Goal: Transaction & Acquisition: Download file/media

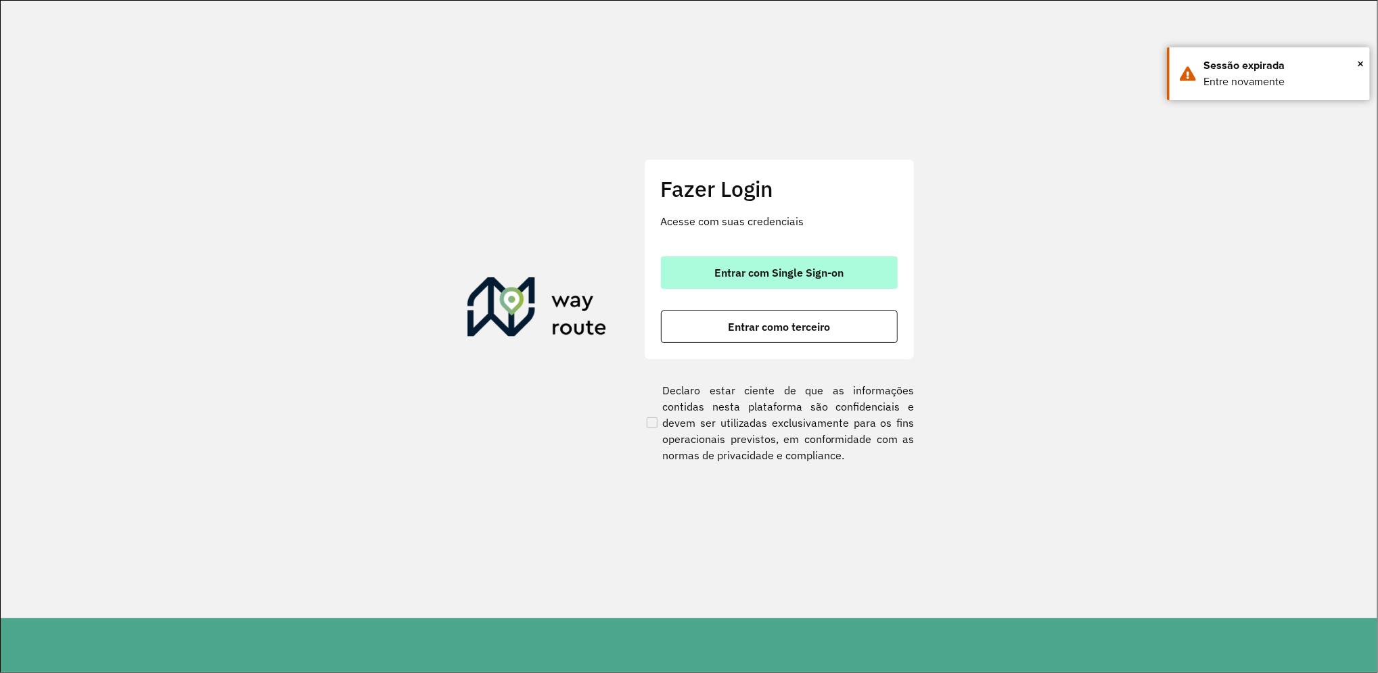
click at [859, 271] on button "Entrar com Single Sign-on" at bounding box center [779, 272] width 237 height 32
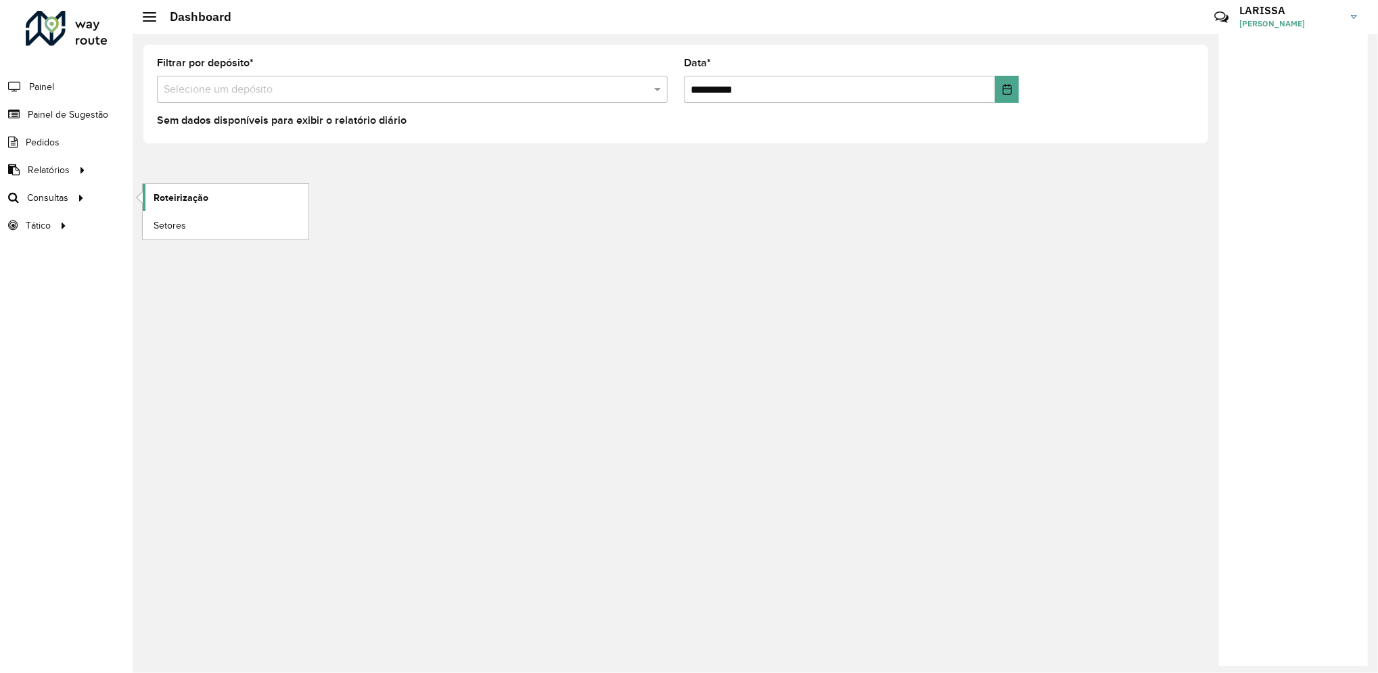
click at [181, 197] on span "Roteirização" at bounding box center [181, 198] width 55 height 14
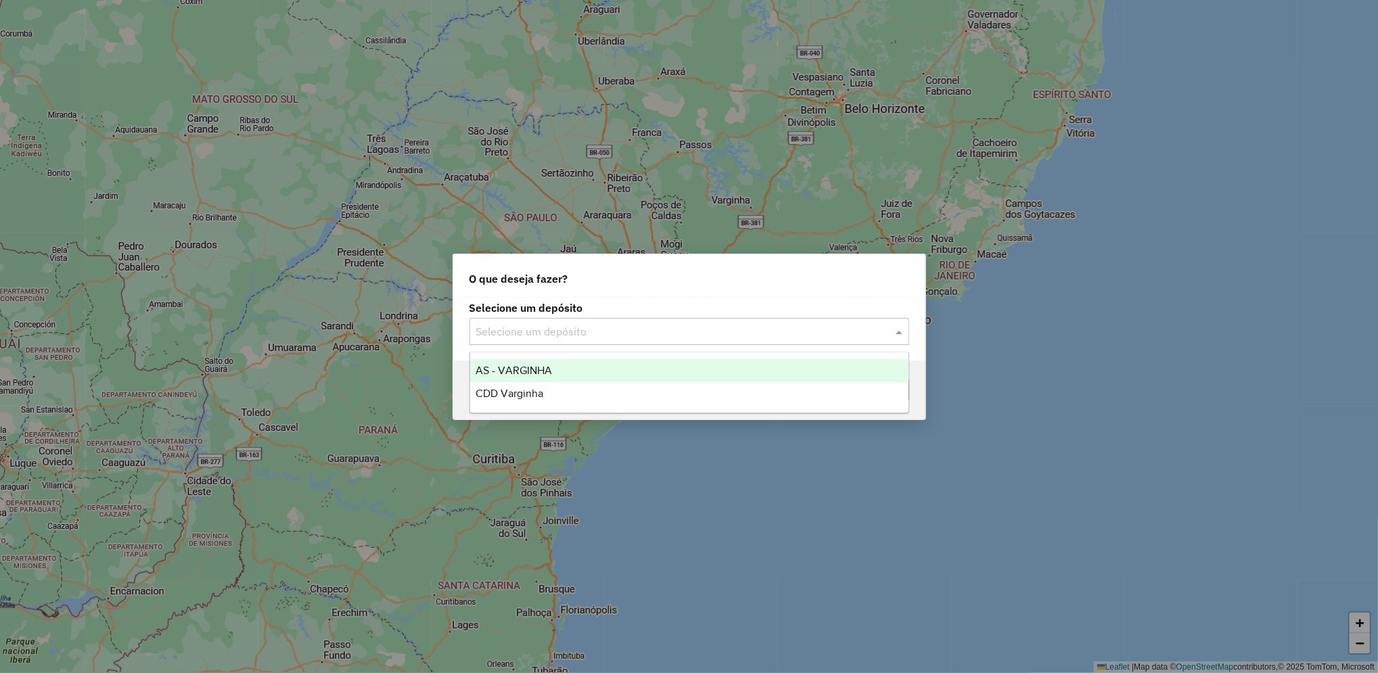
click at [677, 344] on div "Selecione um depósito" at bounding box center [690, 331] width 440 height 27
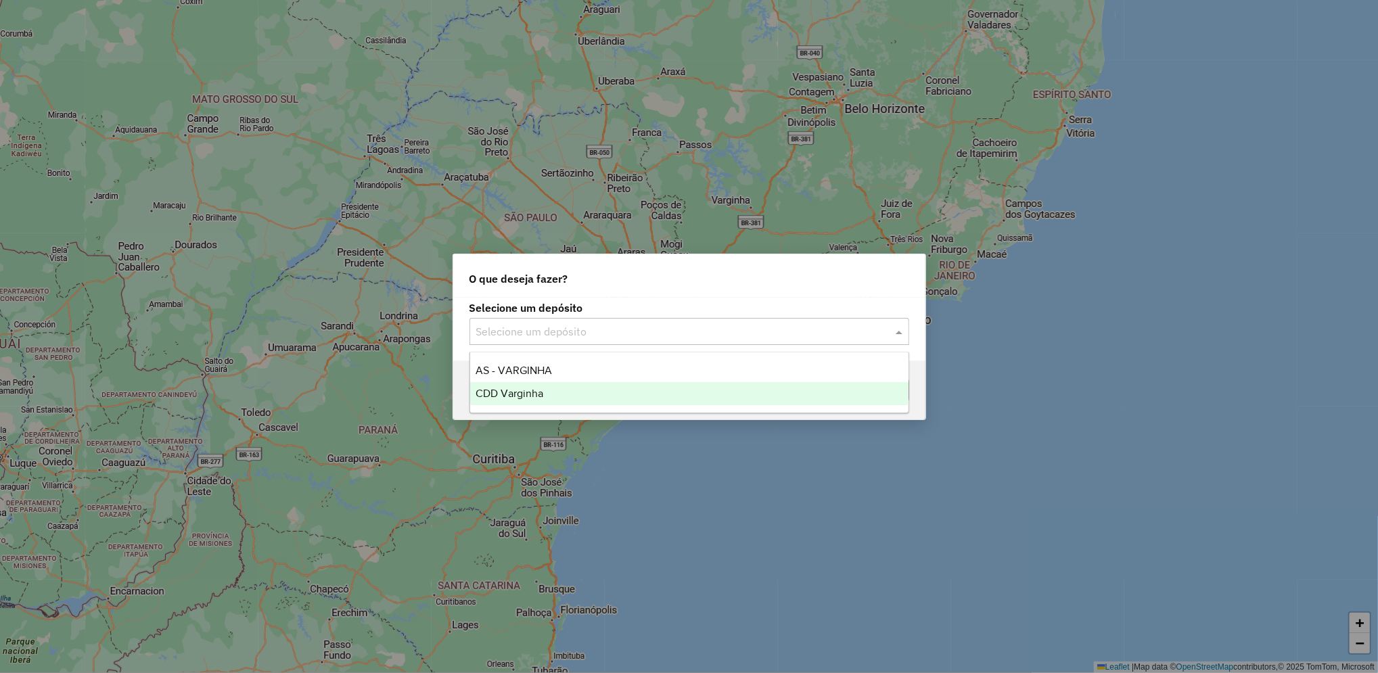
click at [654, 394] on div "CDD Varginha" at bounding box center [689, 393] width 438 height 23
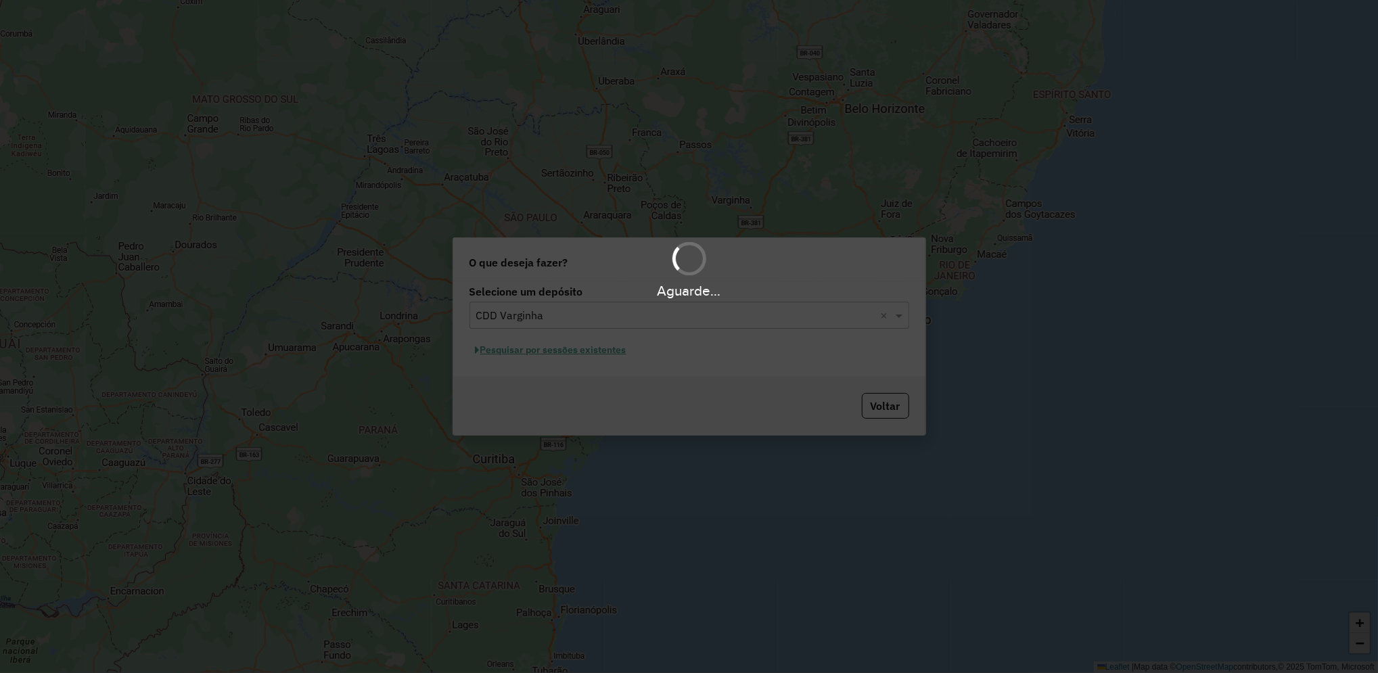
click at [608, 355] on div "Aguarde..." at bounding box center [689, 336] width 1378 height 673
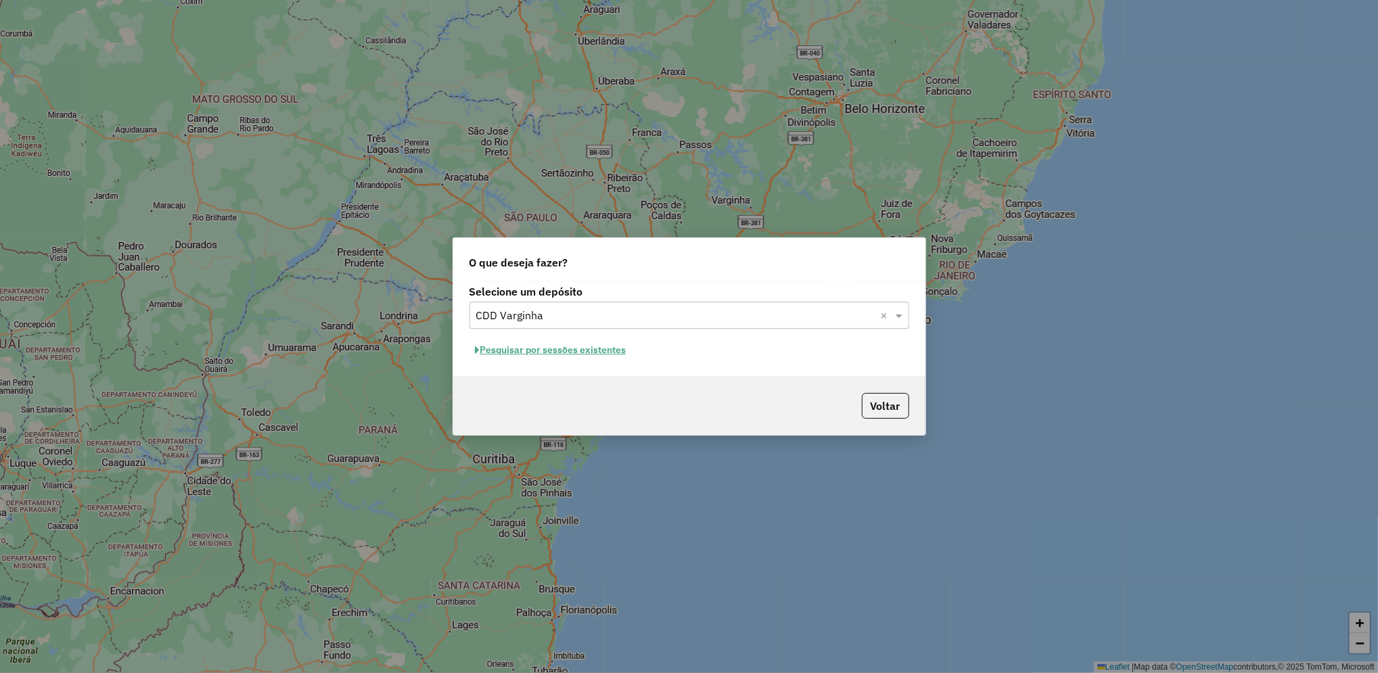
click at [608, 355] on button "Pesquisar por sessões existentes" at bounding box center [551, 350] width 163 height 21
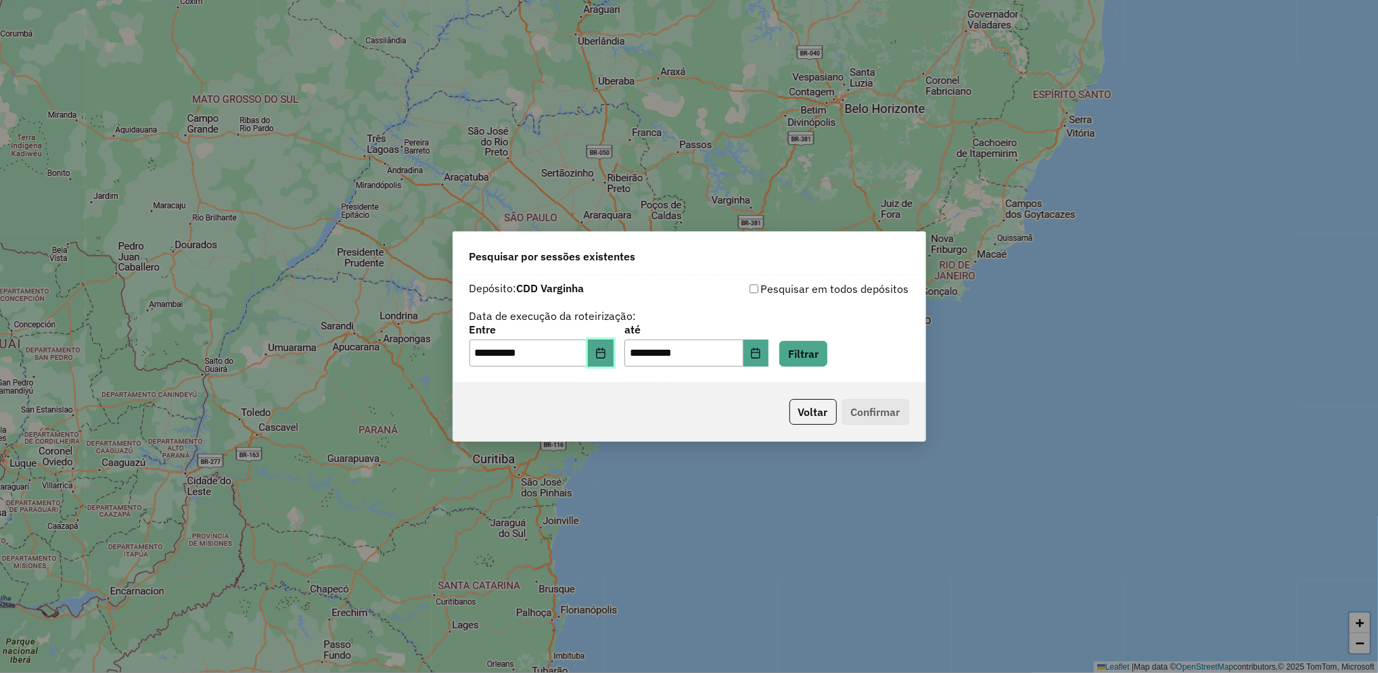
click at [606, 357] on icon "Choose Date" at bounding box center [600, 353] width 11 height 11
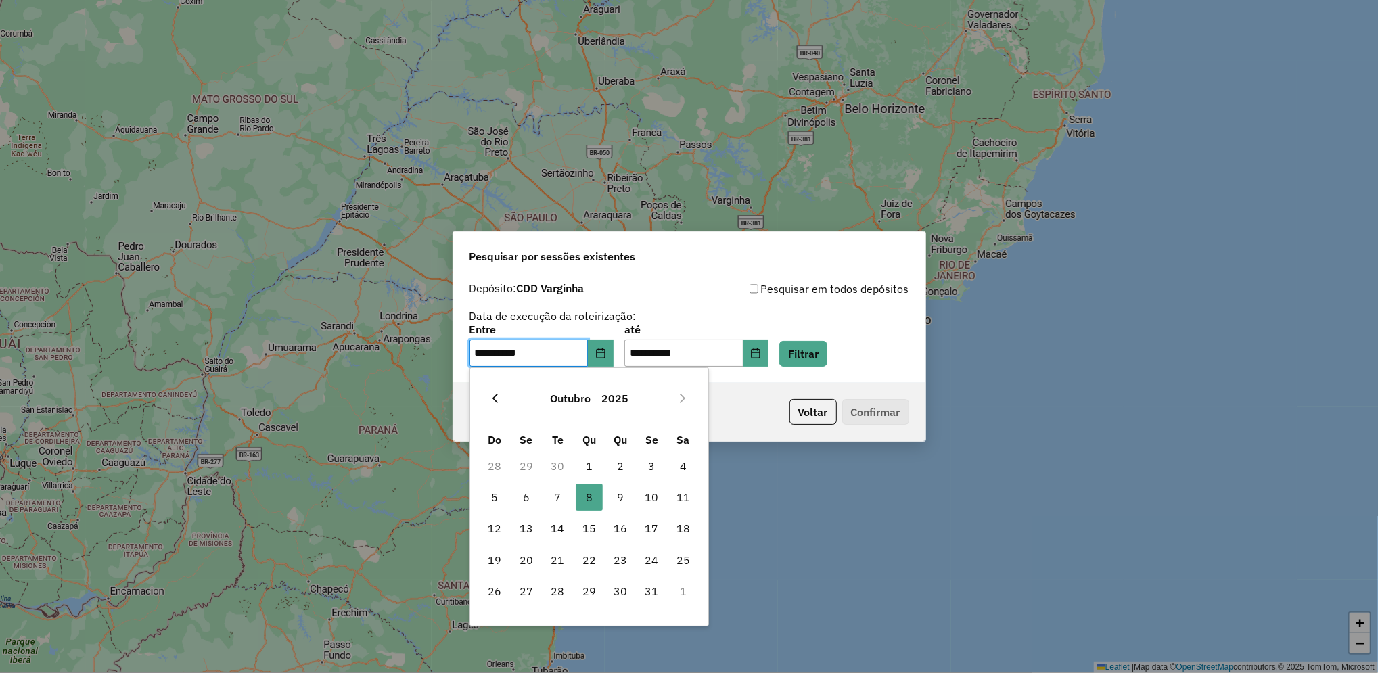
click at [493, 401] on icon "Previous Month" at bounding box center [495, 398] width 11 height 11
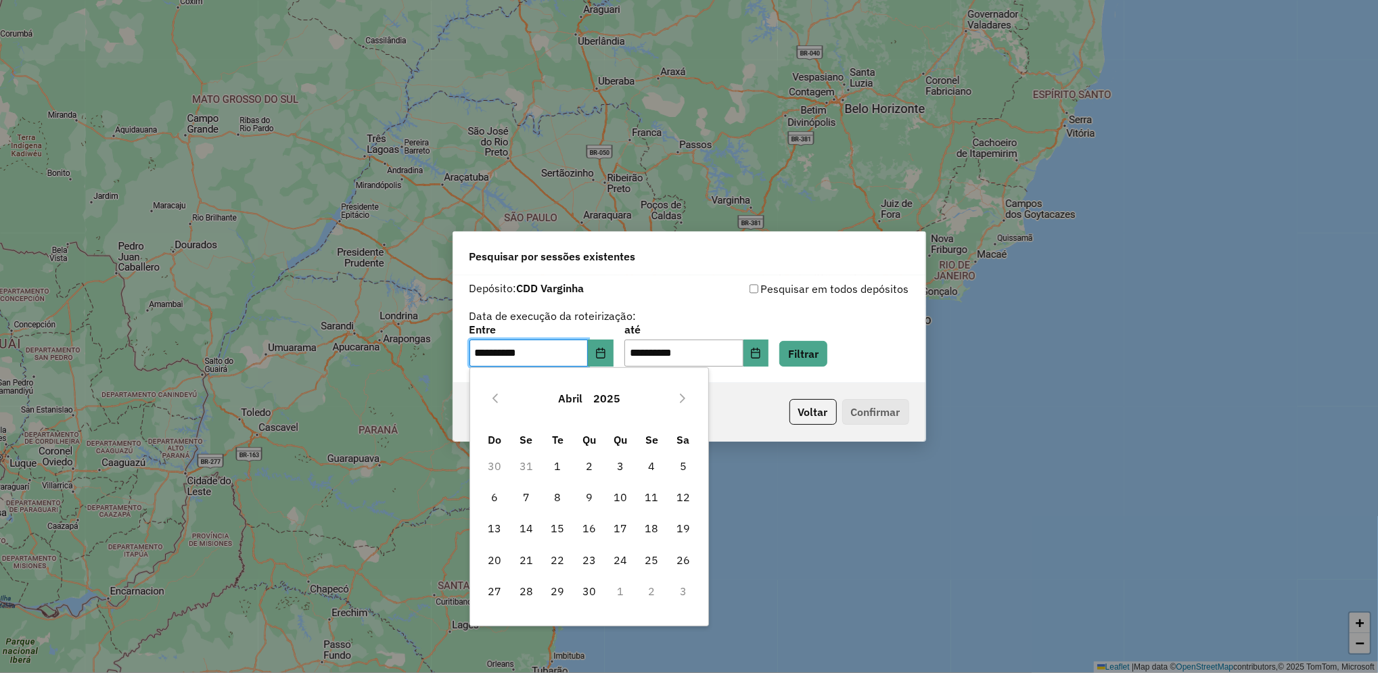
click at [493, 401] on icon "Previous Month" at bounding box center [495, 398] width 11 height 11
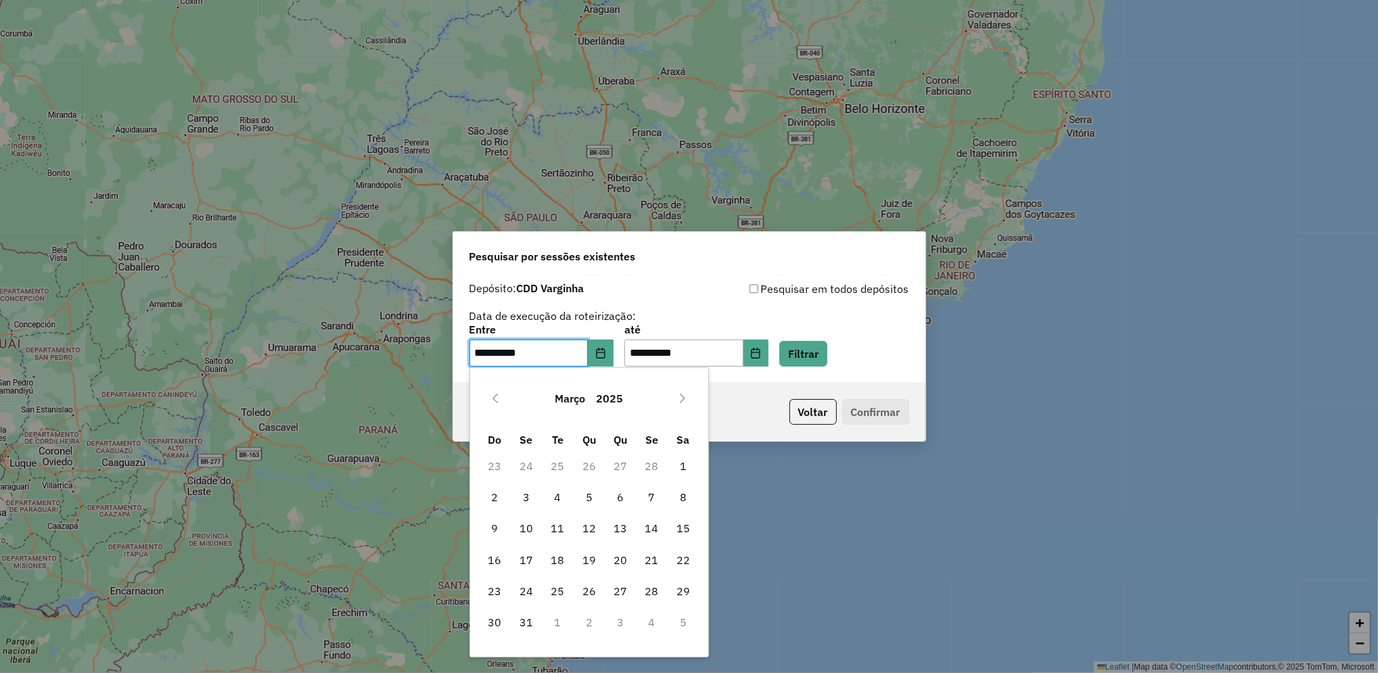
click at [493, 401] on icon "Previous Month" at bounding box center [495, 398] width 11 height 11
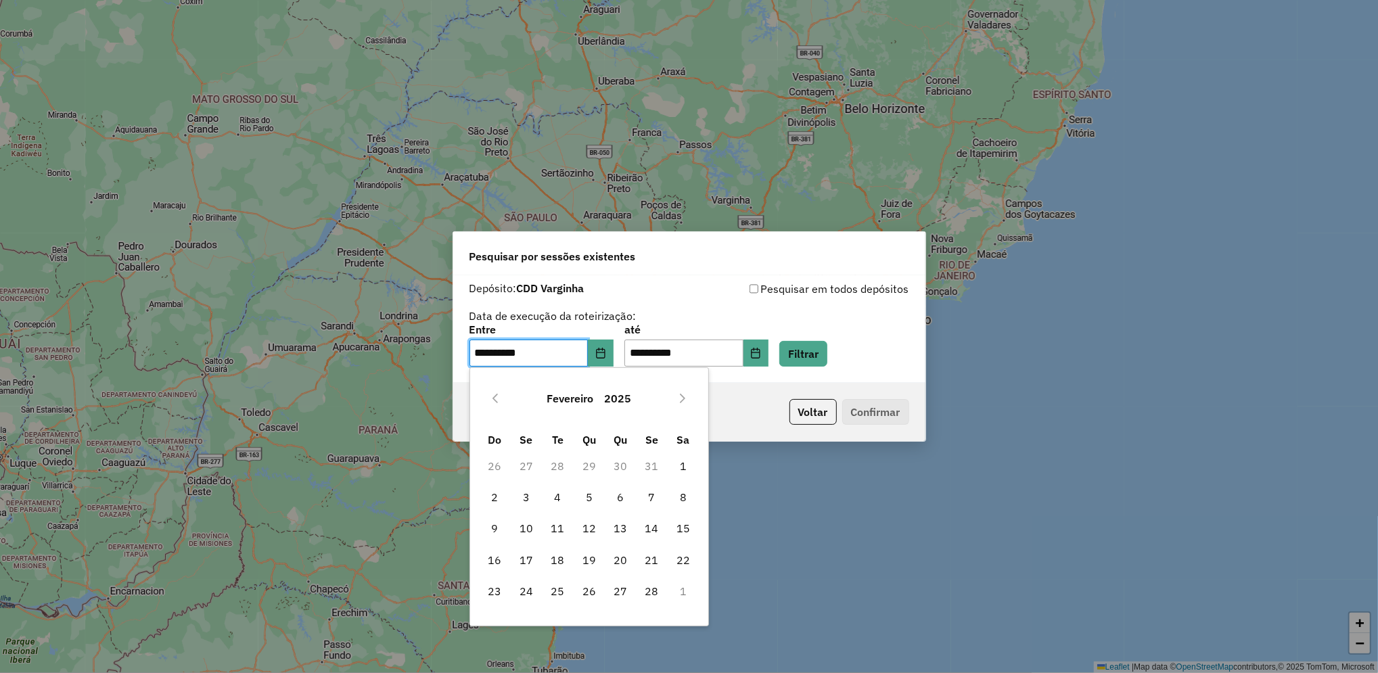
click at [493, 401] on icon "Previous Month" at bounding box center [495, 398] width 11 height 11
click at [593, 468] on span "1" at bounding box center [589, 466] width 27 height 27
type input "**********"
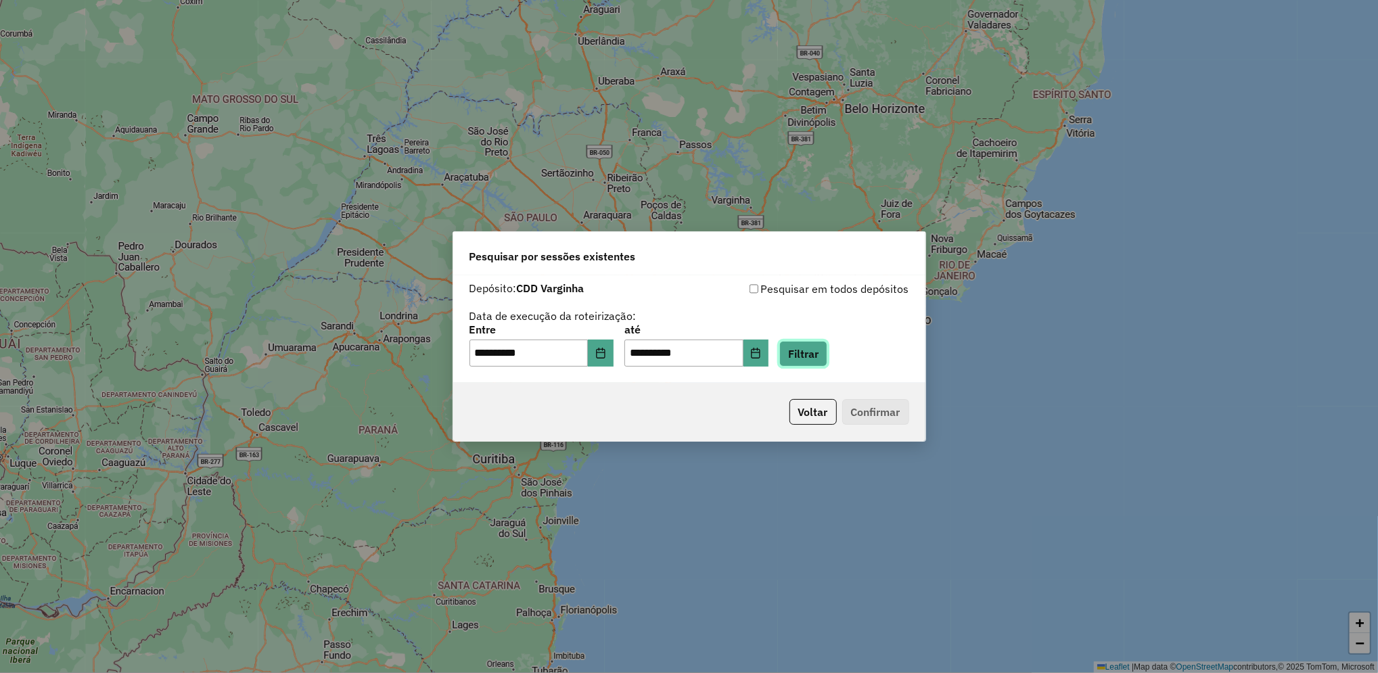
click at [828, 365] on button "Filtrar" at bounding box center [804, 354] width 48 height 26
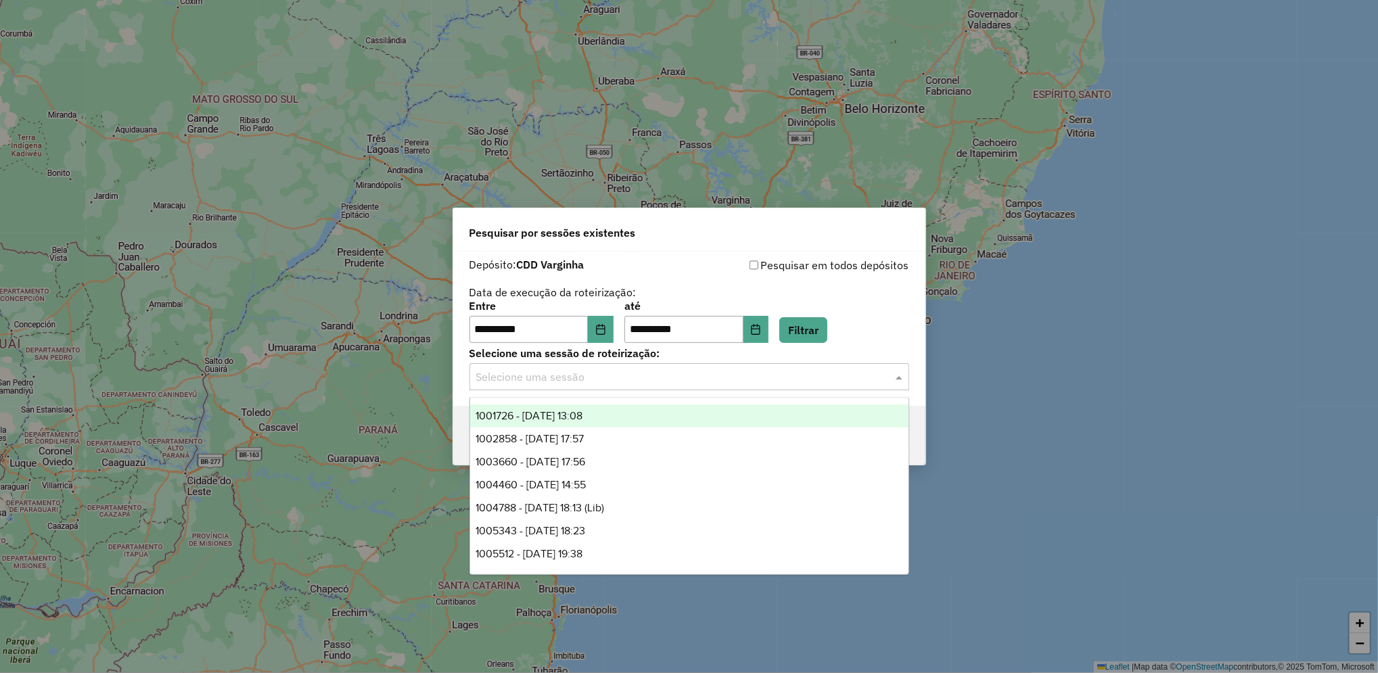
click at [593, 378] on input "text" at bounding box center [675, 377] width 399 height 16
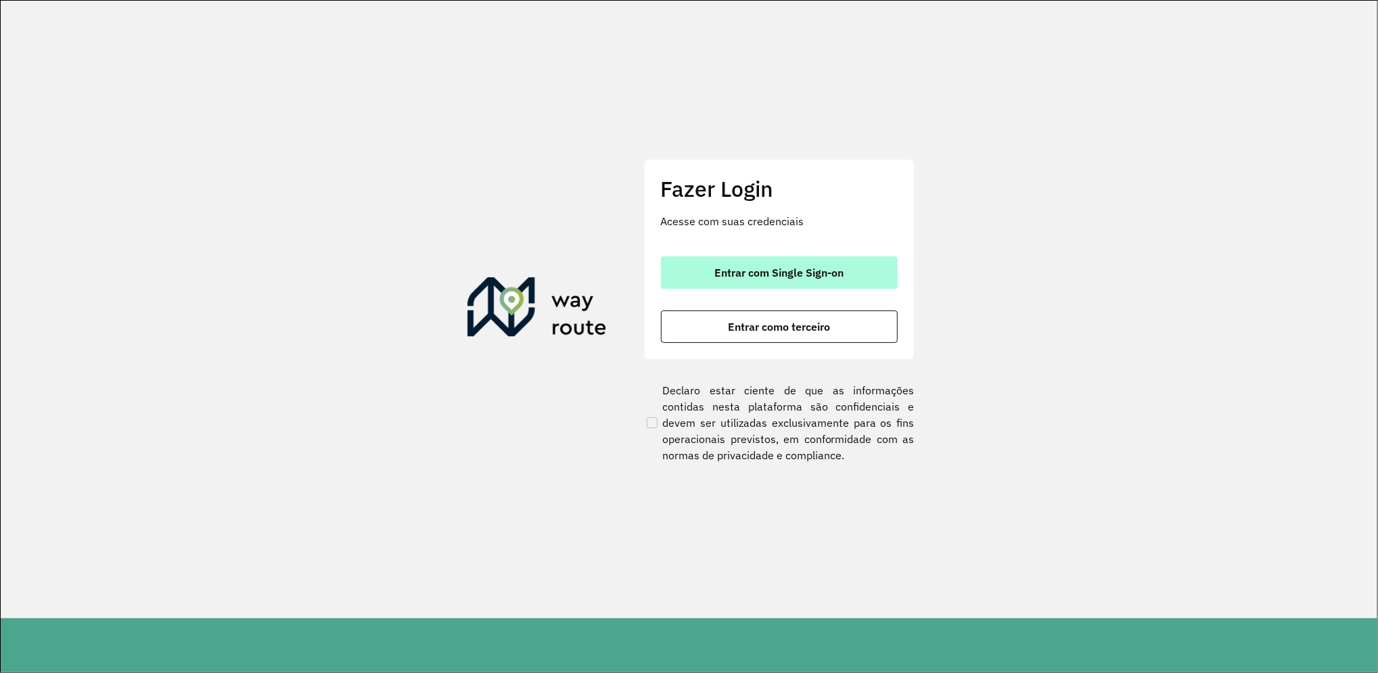
click at [803, 271] on span "Entrar com Single Sign-on" at bounding box center [779, 272] width 129 height 11
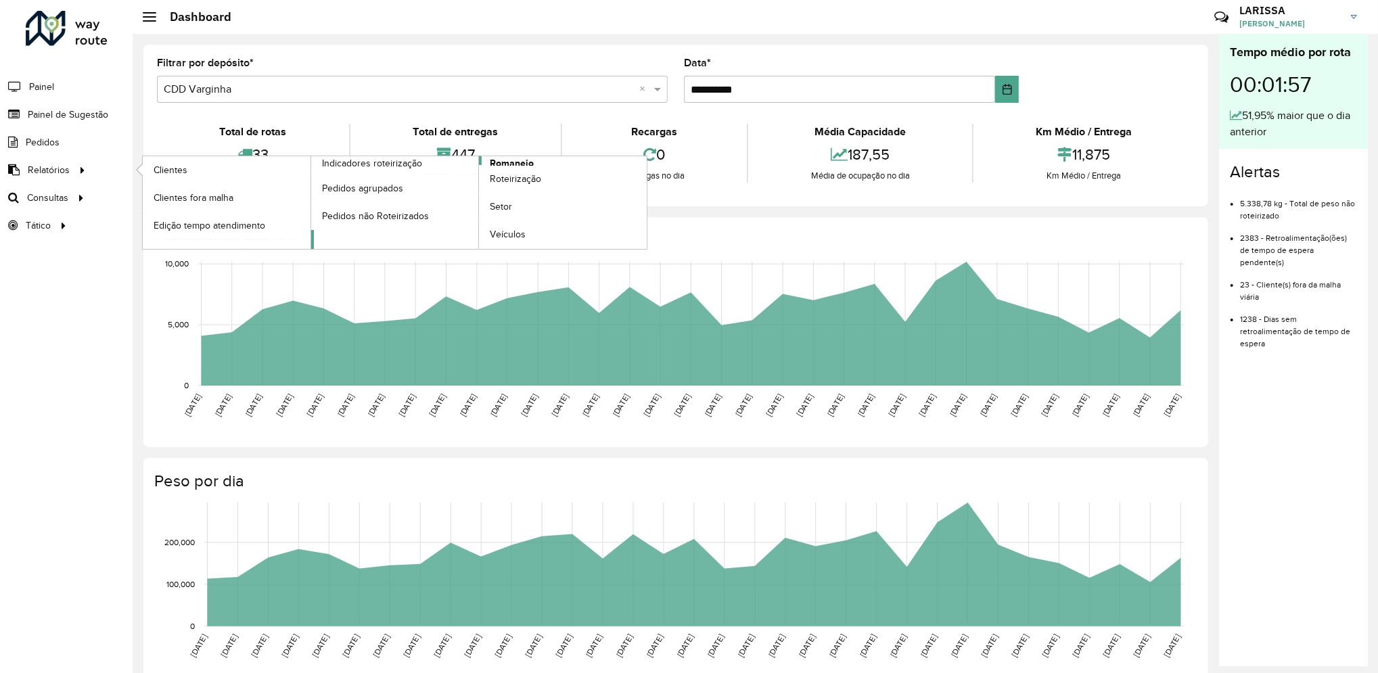
click at [521, 160] on span "Romaneio" at bounding box center [512, 163] width 44 height 14
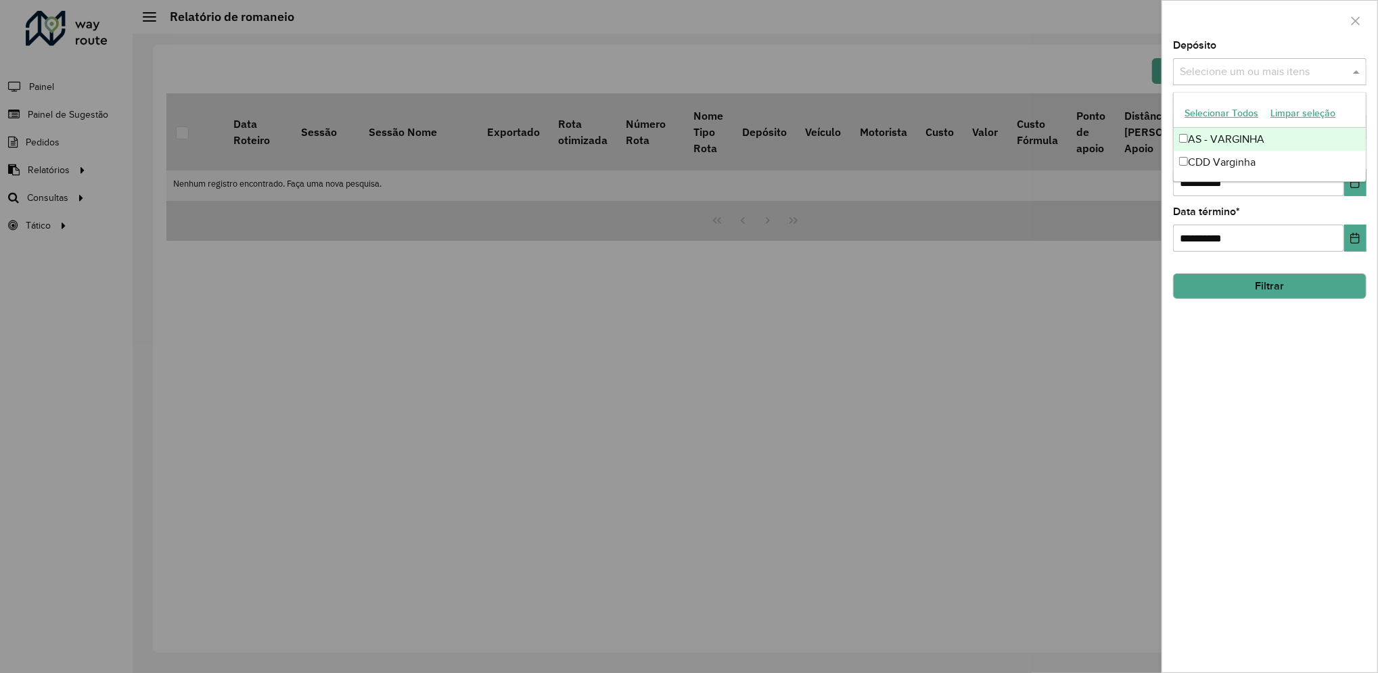
click at [1271, 78] on input "text" at bounding box center [1263, 72] width 173 height 16
click at [1251, 159] on div "CDD Varginha" at bounding box center [1270, 162] width 192 height 23
click at [1192, 187] on input "**********" at bounding box center [1258, 182] width 171 height 27
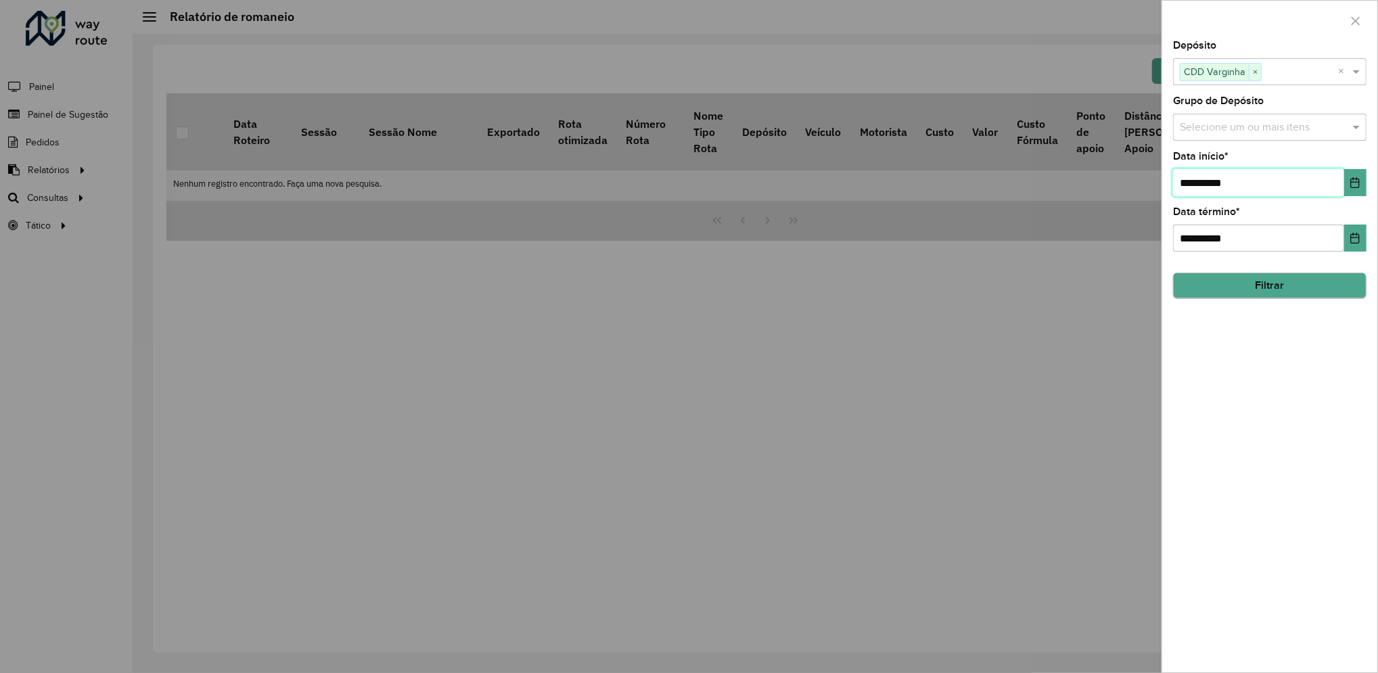
type input "**********"
click at [1303, 283] on button "Filtrar" at bounding box center [1270, 286] width 194 height 26
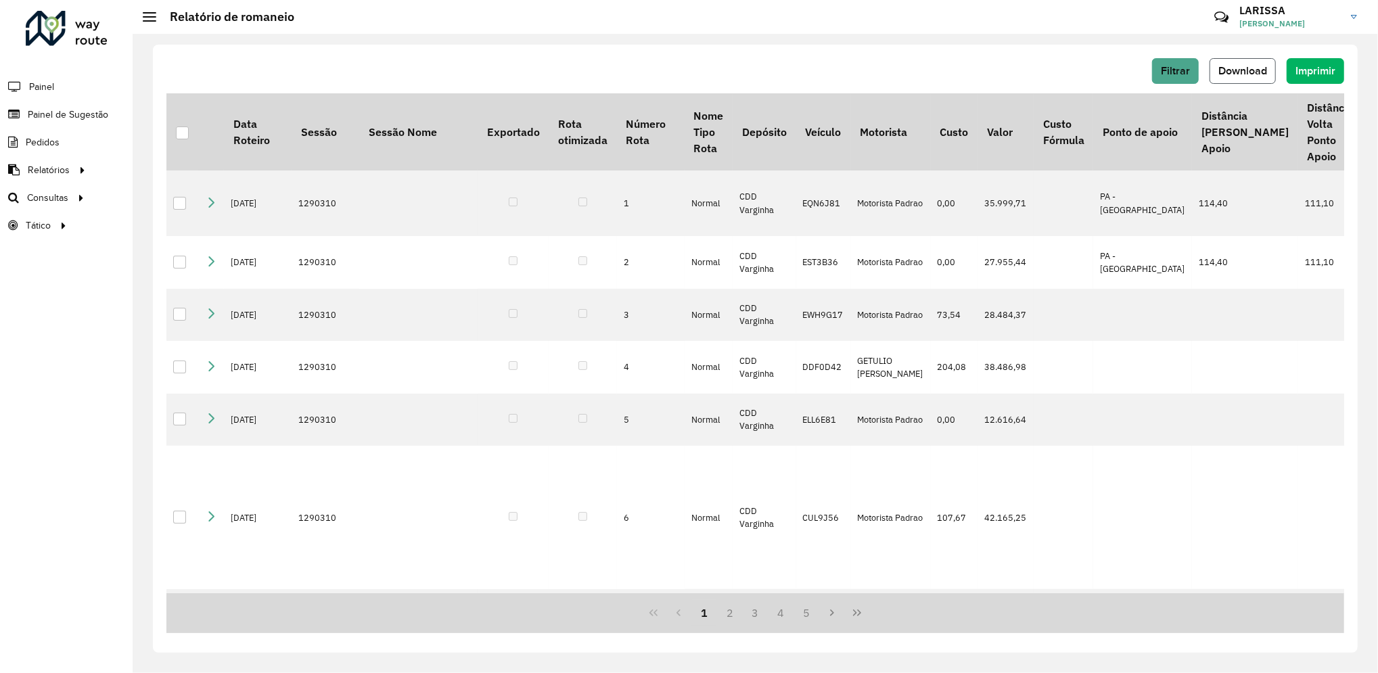
click at [1241, 78] on button "Download" at bounding box center [1243, 71] width 66 height 26
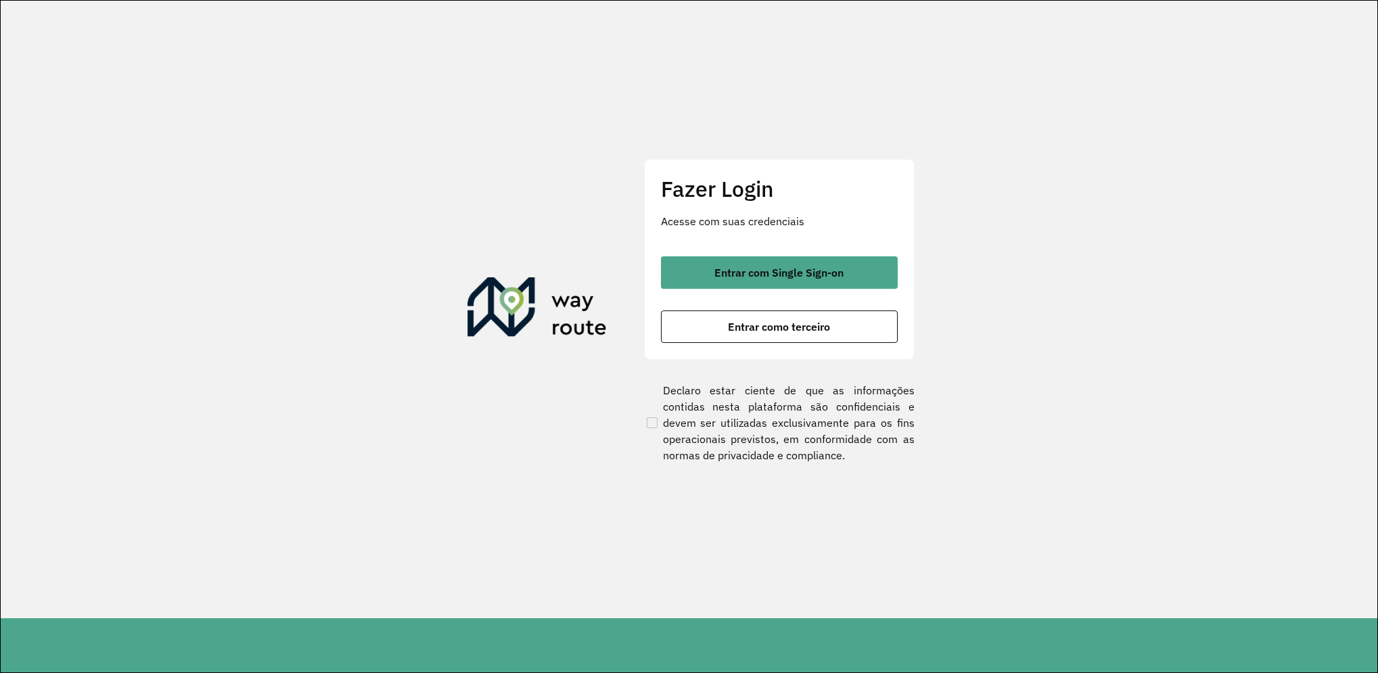
click at [771, 267] on span "Entrar com Single Sign-on" at bounding box center [779, 272] width 129 height 11
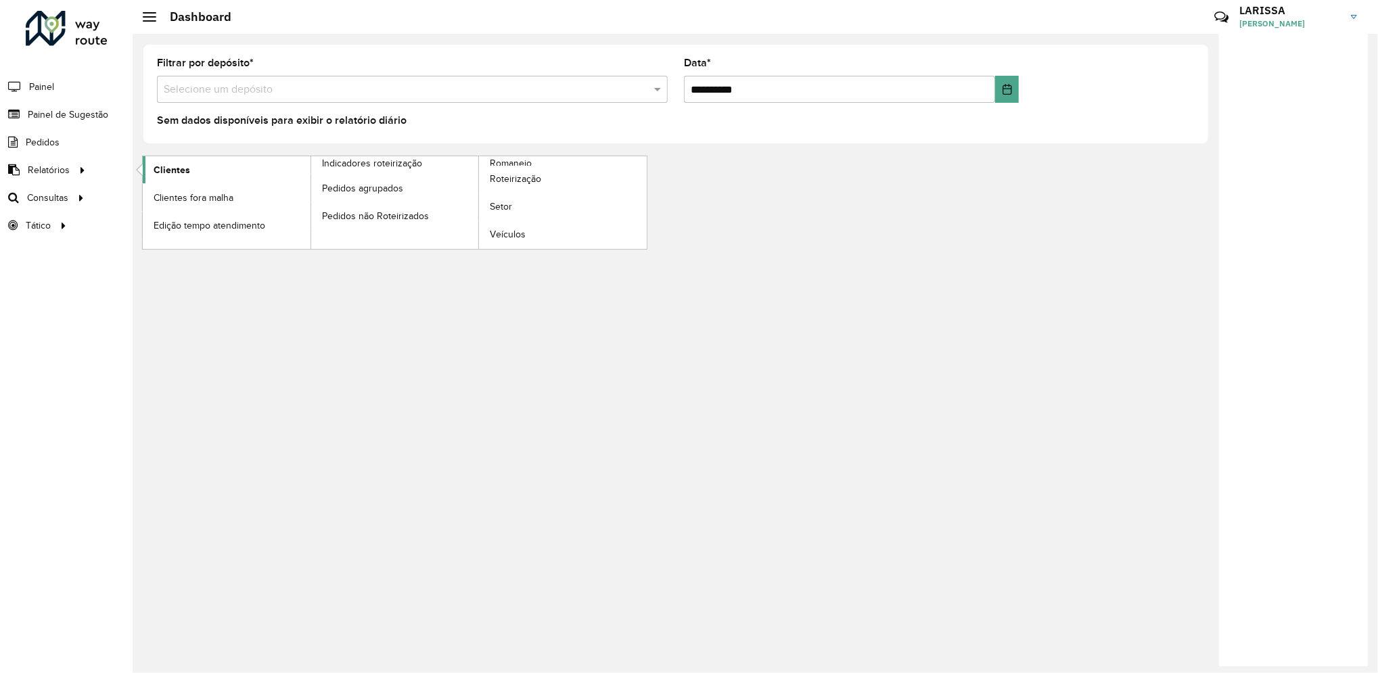
click at [156, 168] on span "Clientes" at bounding box center [172, 170] width 37 height 14
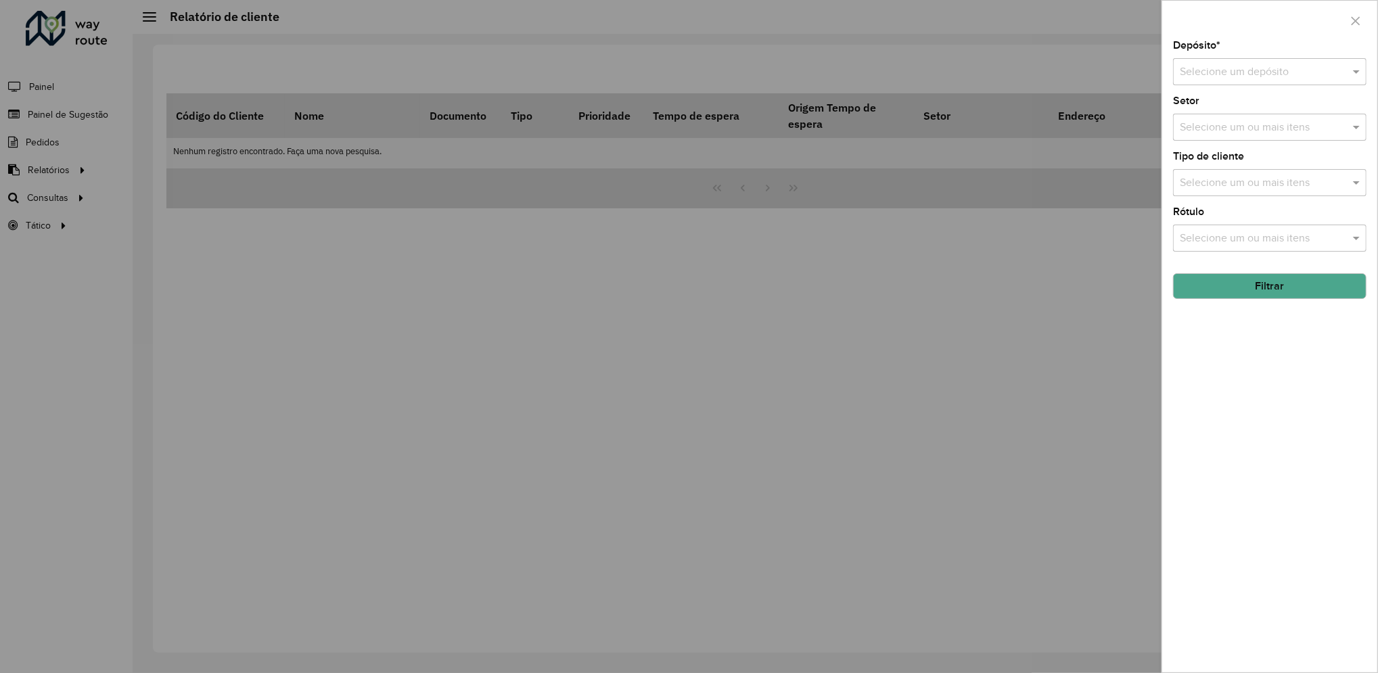
click at [1254, 66] on input "text" at bounding box center [1256, 72] width 153 height 16
click at [1242, 138] on span "CDD Varginha" at bounding box center [1213, 134] width 68 height 12
click at [1253, 284] on button "Filtrar" at bounding box center [1270, 286] width 194 height 26
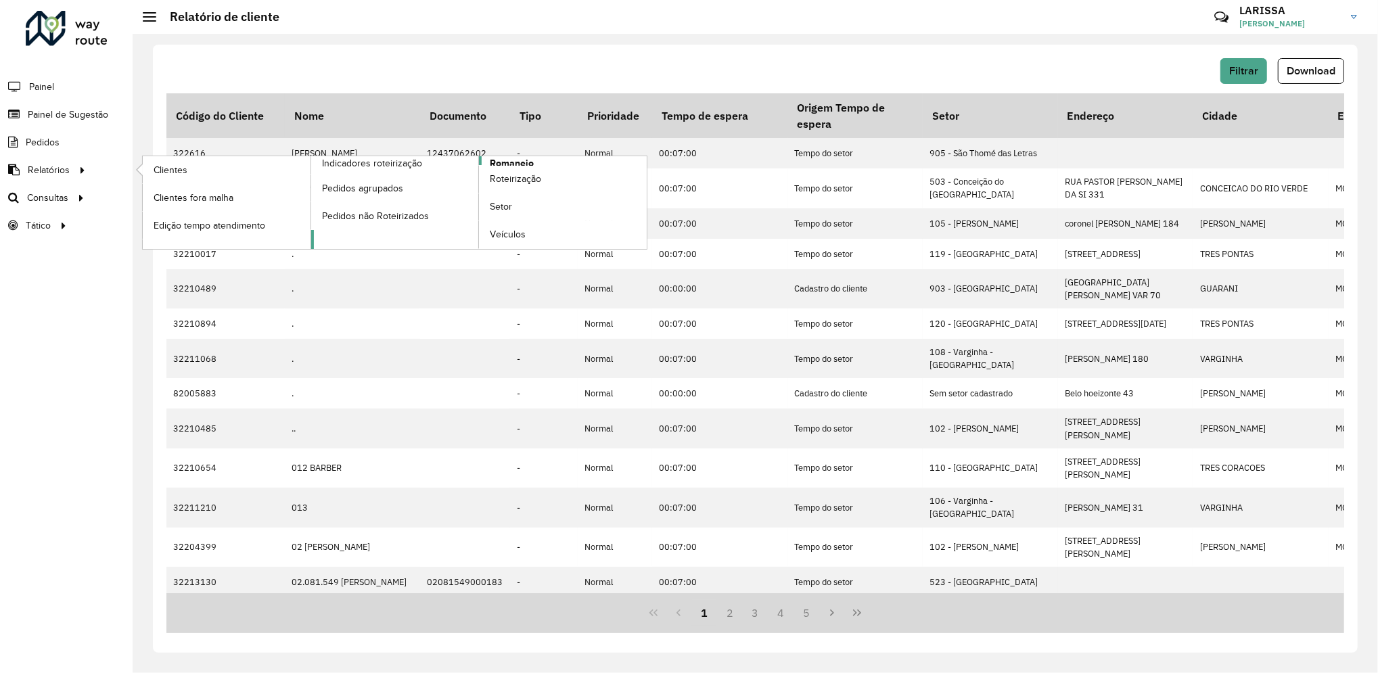
click at [514, 160] on span "Romaneio" at bounding box center [512, 163] width 44 height 14
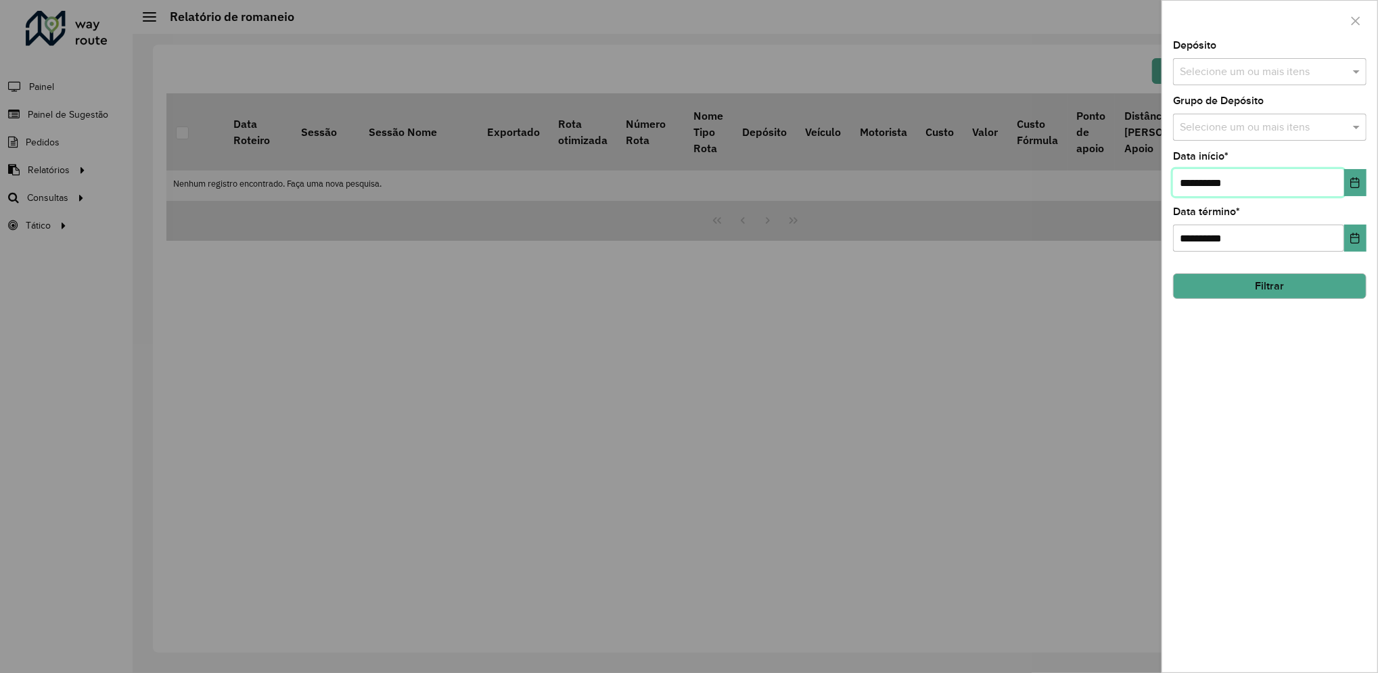
click at [1192, 180] on input "**********" at bounding box center [1258, 182] width 171 height 27
click at [1210, 183] on input "**********" at bounding box center [1258, 182] width 171 height 27
type input "**********"
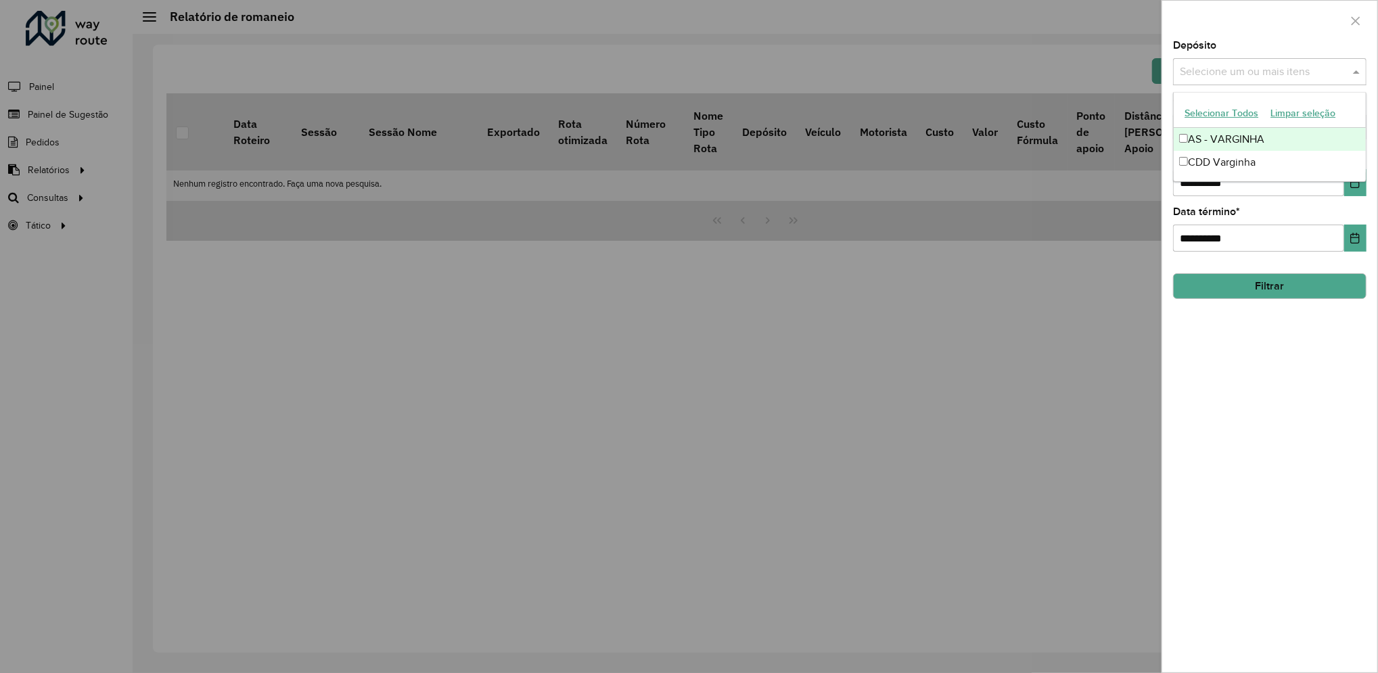
click at [1229, 74] on input "text" at bounding box center [1263, 72] width 173 height 16
click at [1229, 160] on div "CDD Varginha" at bounding box center [1270, 162] width 192 height 23
click at [1269, 290] on button "Filtrar" at bounding box center [1270, 286] width 194 height 26
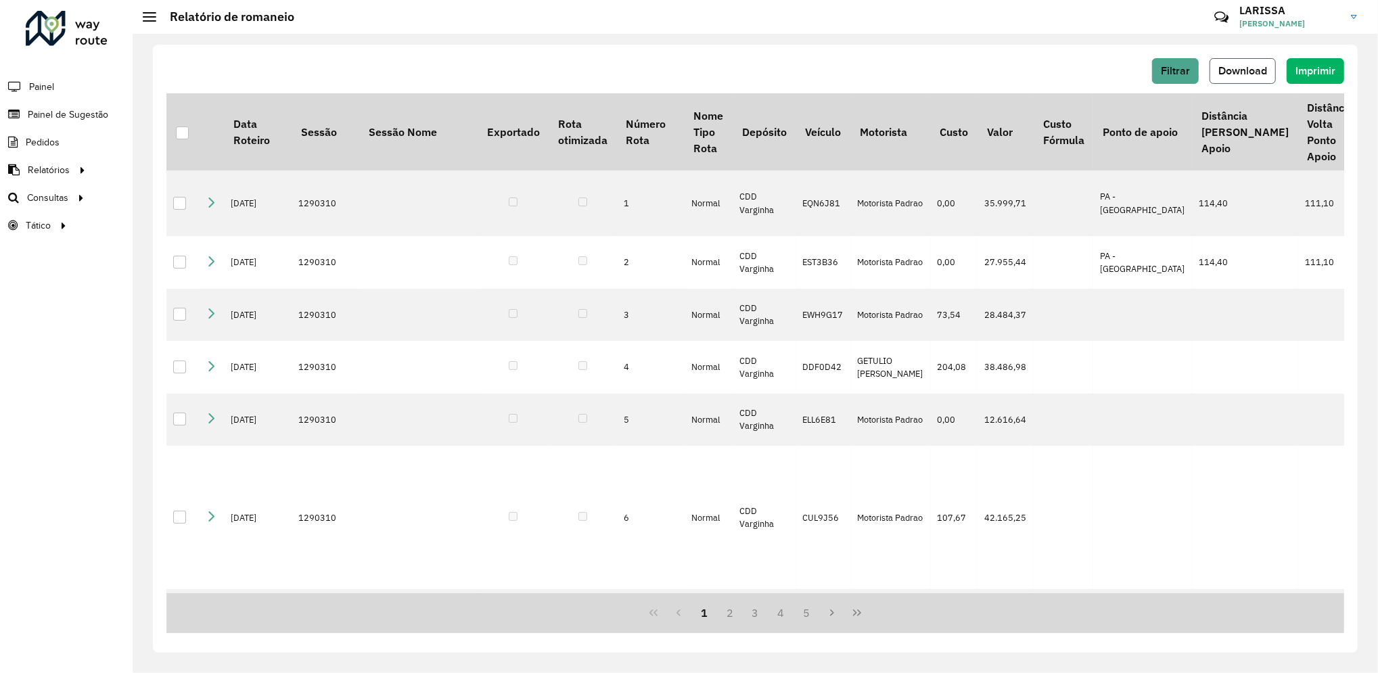
click at [1267, 68] on span "Download" at bounding box center [1243, 71] width 49 height 12
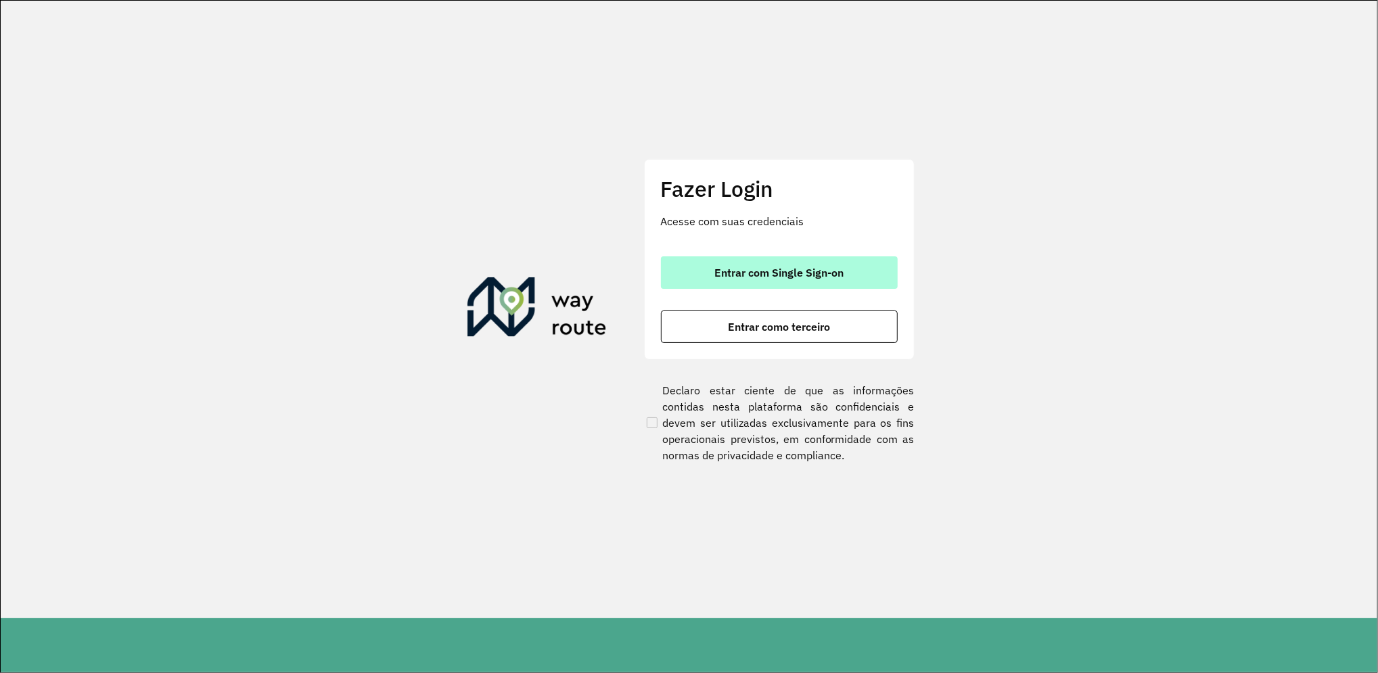
click at [769, 269] on span "Entrar com Single Sign-on" at bounding box center [779, 272] width 129 height 11
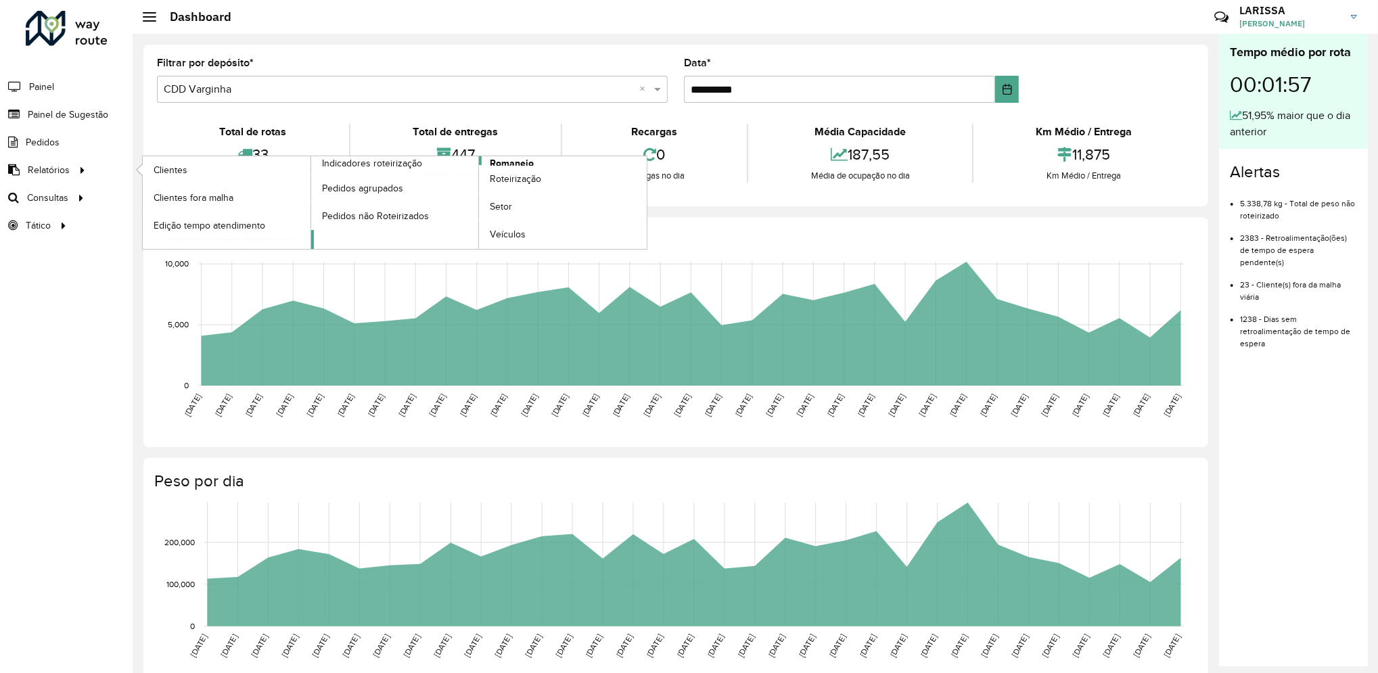
click at [520, 163] on span "Romaneio" at bounding box center [512, 163] width 44 height 14
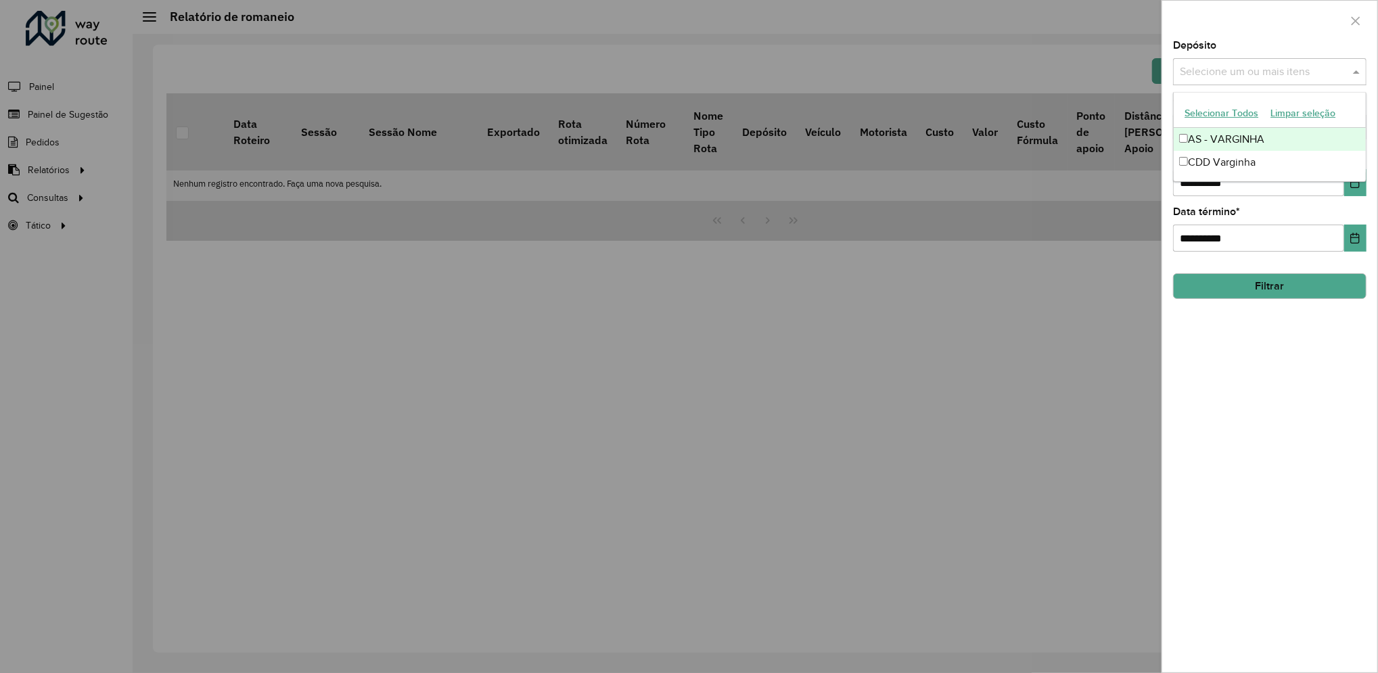
click at [1220, 60] on div "Selecione um ou mais itens" at bounding box center [1270, 71] width 194 height 27
click at [1221, 156] on div "CDD Varginha" at bounding box center [1270, 162] width 192 height 23
click at [1191, 193] on input "**********" at bounding box center [1258, 182] width 171 height 27
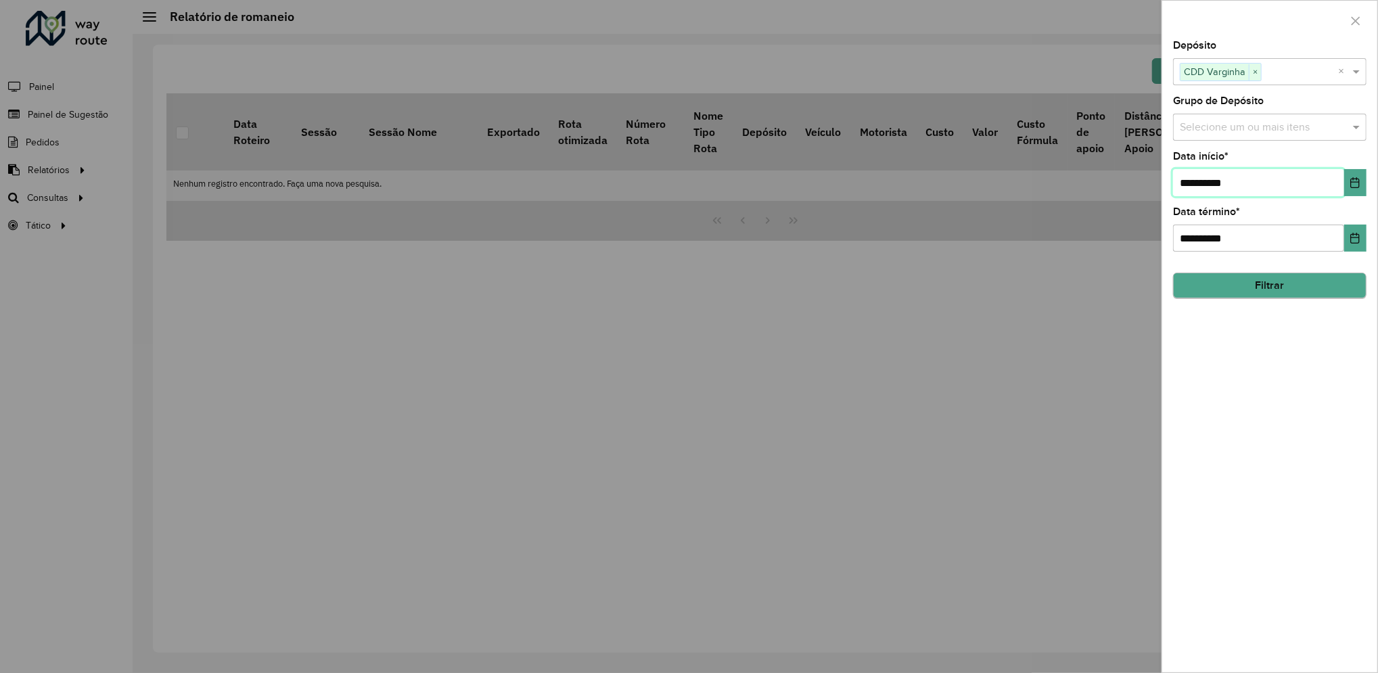
type input "**********"
click at [1225, 292] on button "Filtrar" at bounding box center [1270, 286] width 194 height 26
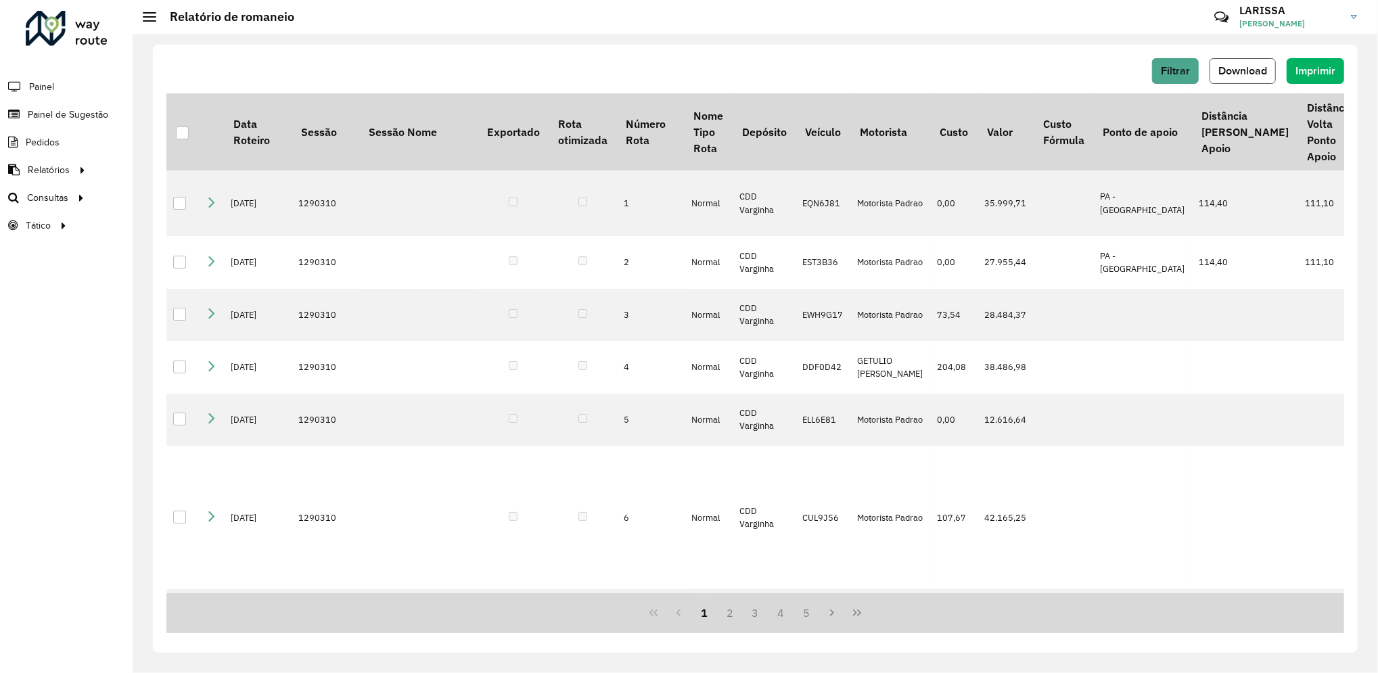
click at [1263, 76] on button "Download" at bounding box center [1243, 71] width 66 height 26
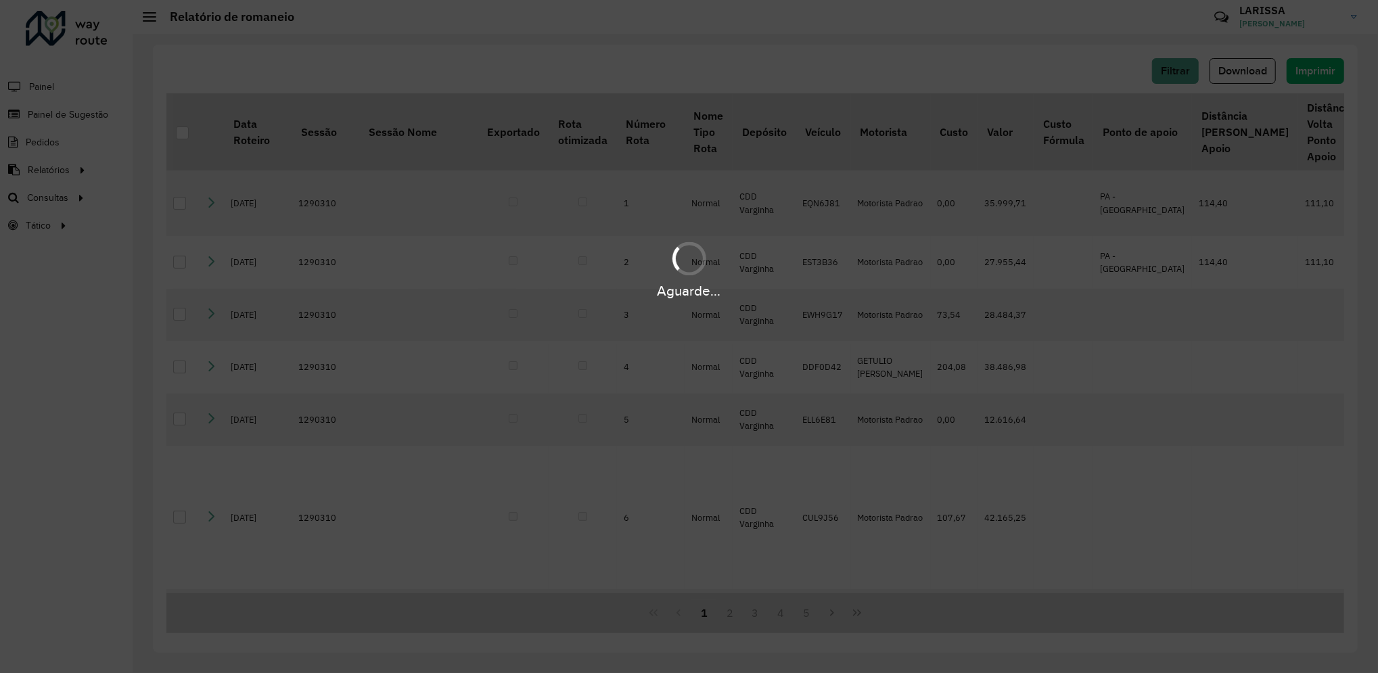
click at [970, 74] on div "Aguarde..." at bounding box center [689, 336] width 1378 height 673
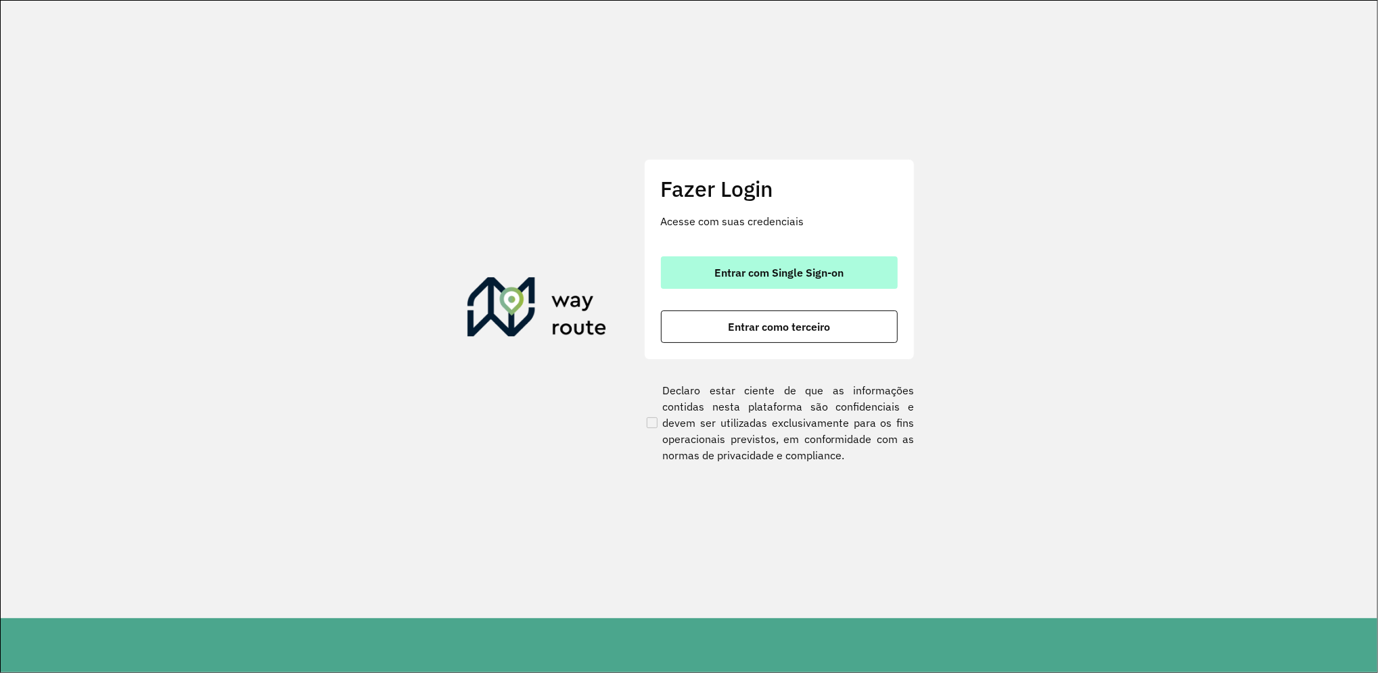
click at [774, 267] on span "Entrar com Single Sign-on" at bounding box center [779, 272] width 129 height 11
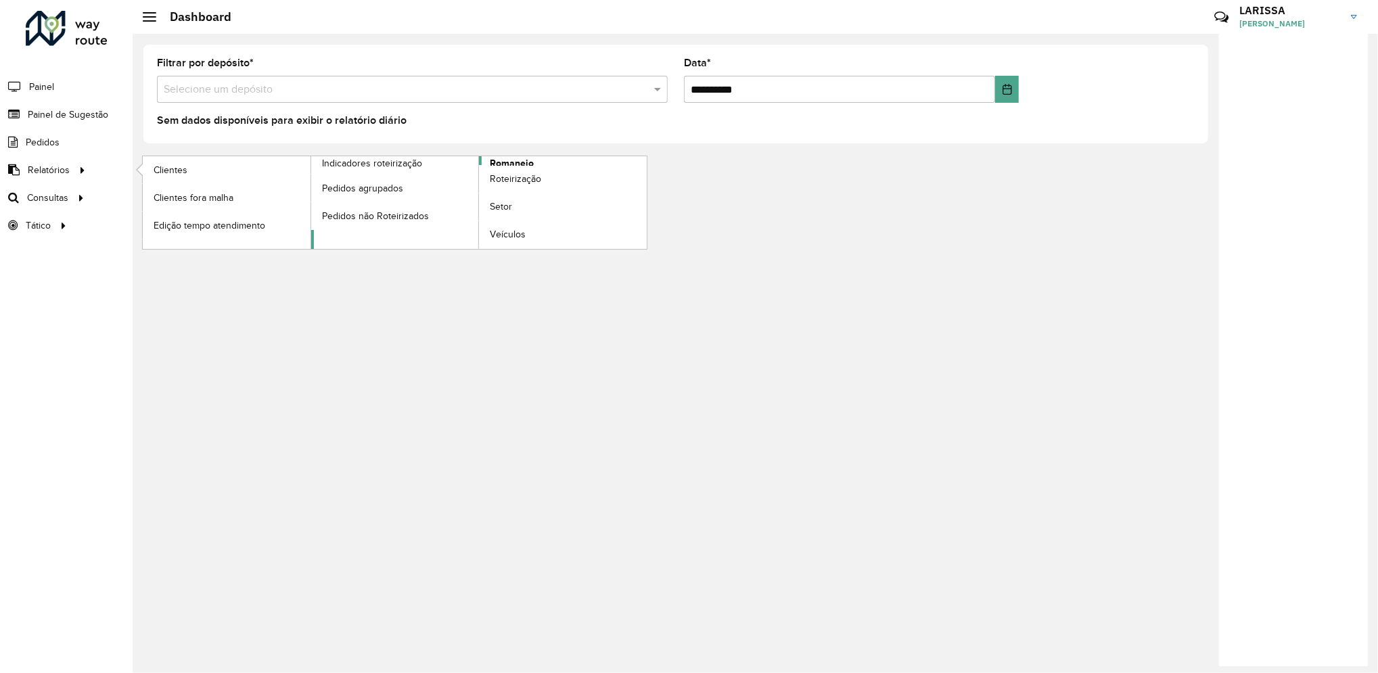
click at [512, 162] on span "Romaneio" at bounding box center [512, 163] width 44 height 14
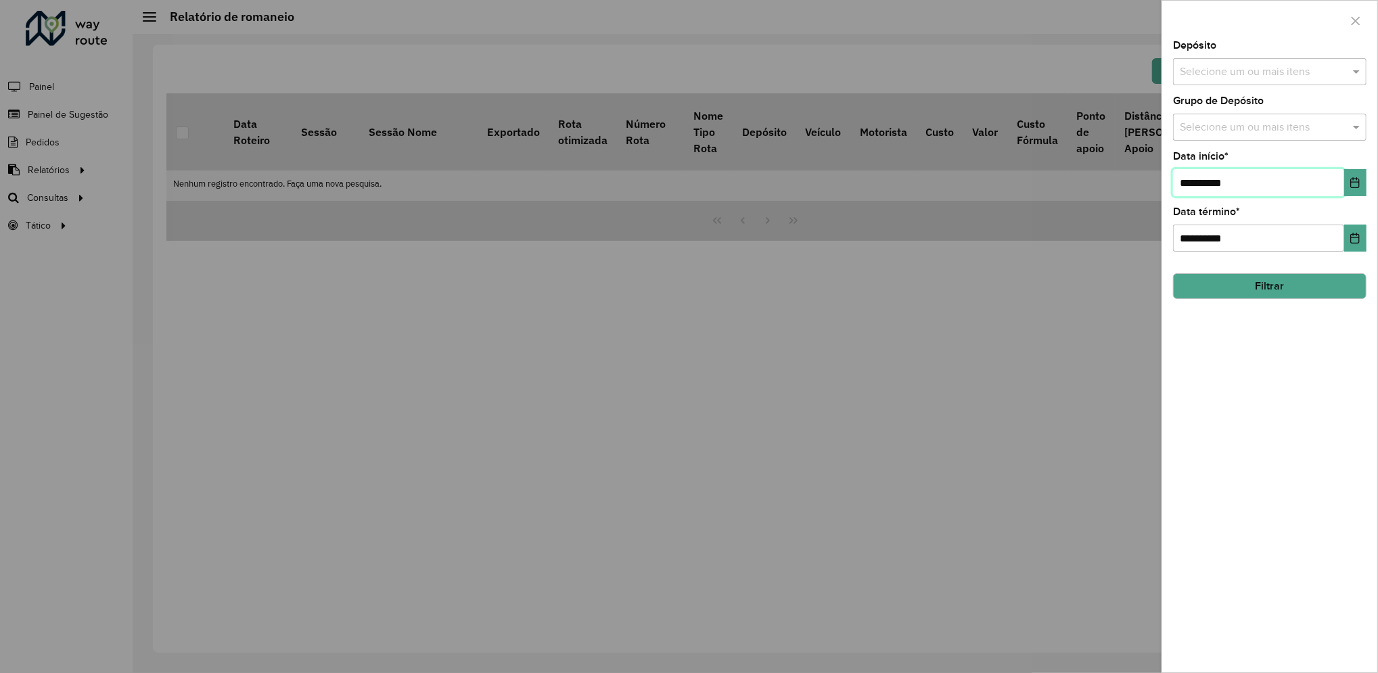
click at [1193, 181] on input "**********" at bounding box center [1258, 182] width 171 height 27
type input "**********"
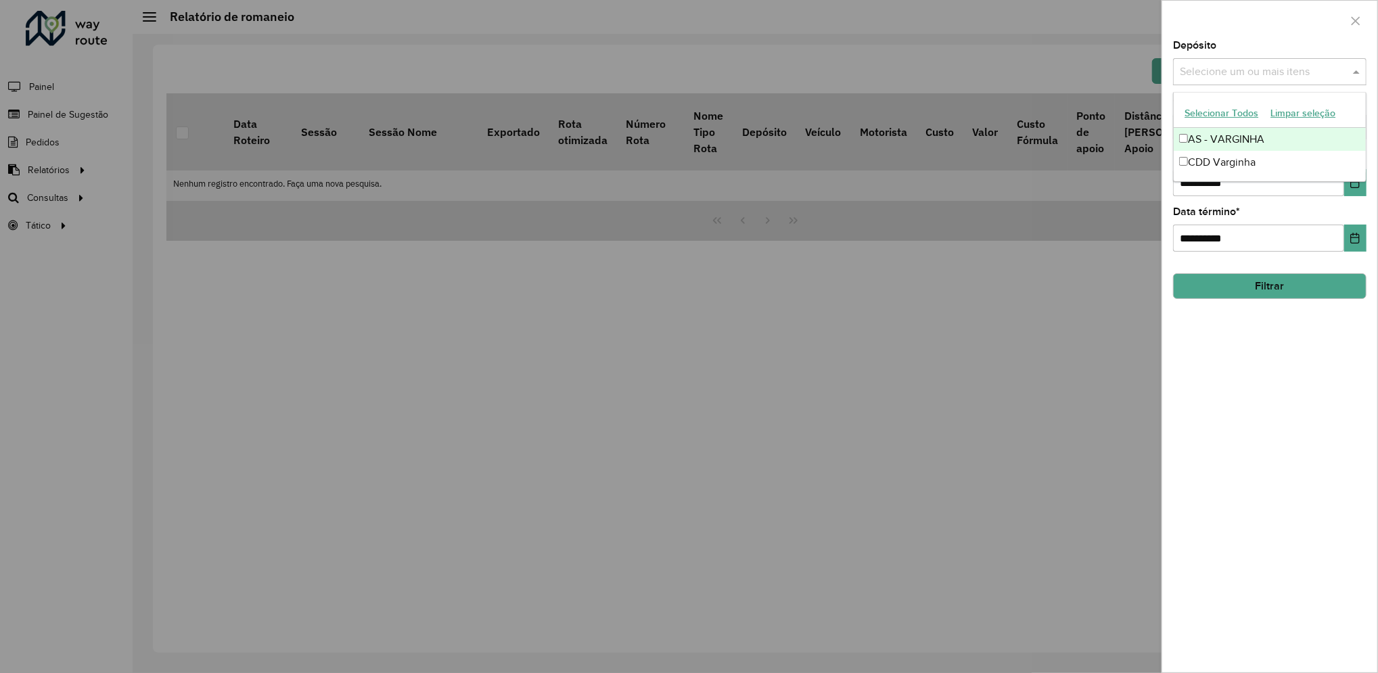
click at [1251, 75] on input "text" at bounding box center [1263, 72] width 173 height 16
click at [1232, 153] on div "CDD Varginha" at bounding box center [1270, 162] width 192 height 23
click at [1269, 289] on button "Filtrar" at bounding box center [1270, 286] width 194 height 26
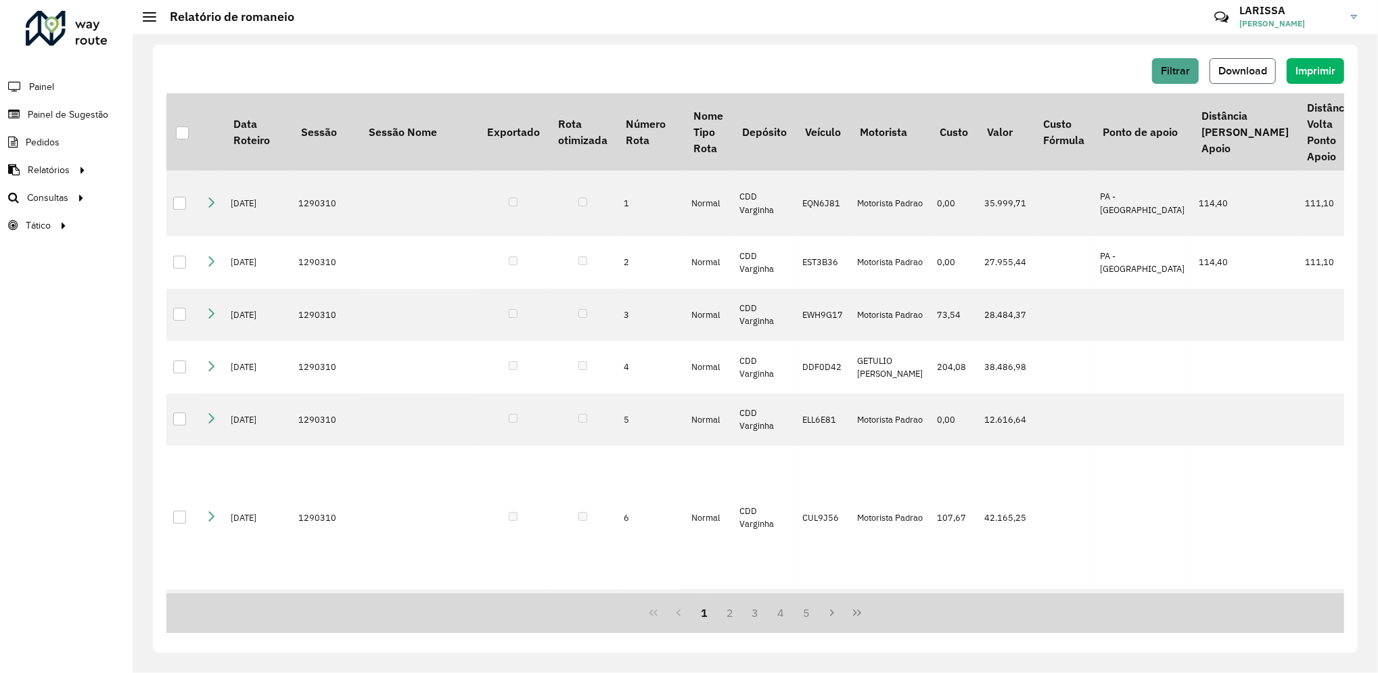
click at [1263, 76] on button "Download" at bounding box center [1243, 71] width 66 height 26
